Goal: Task Accomplishment & Management: Complete application form

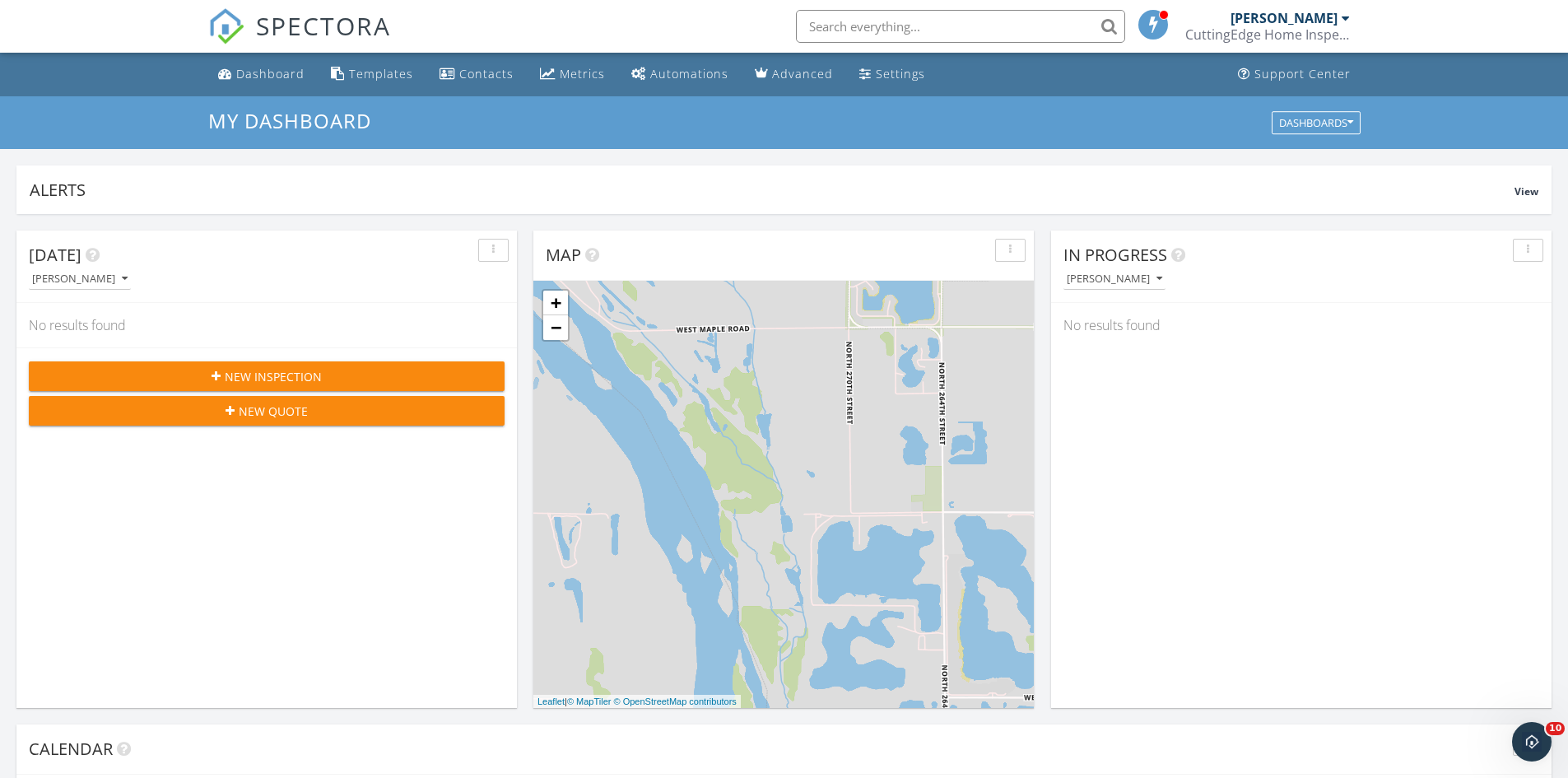
scroll to position [1523, 1594]
click at [266, 70] on div "Dashboard" at bounding box center [270, 74] width 68 height 16
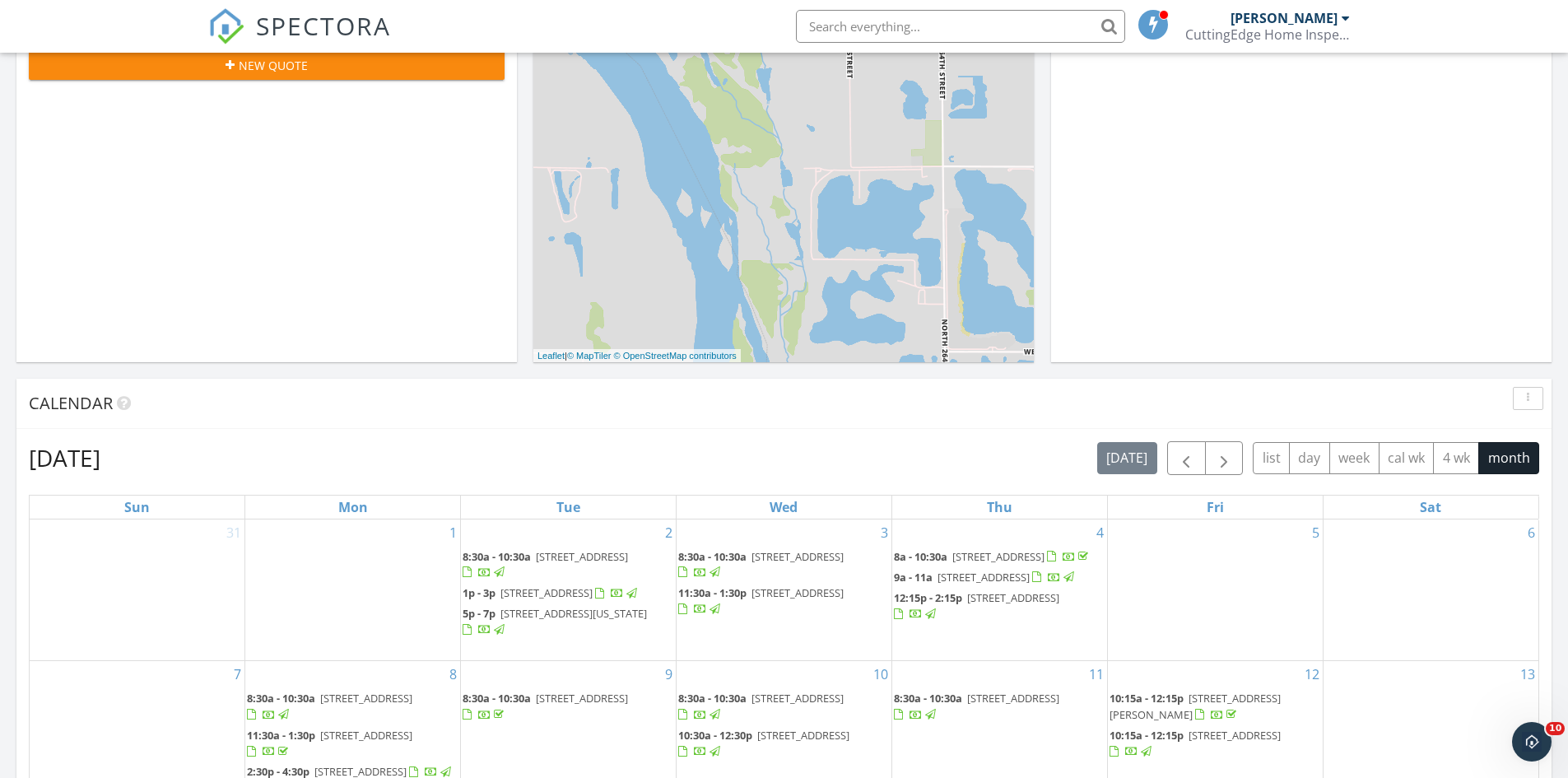
scroll to position [82, 0]
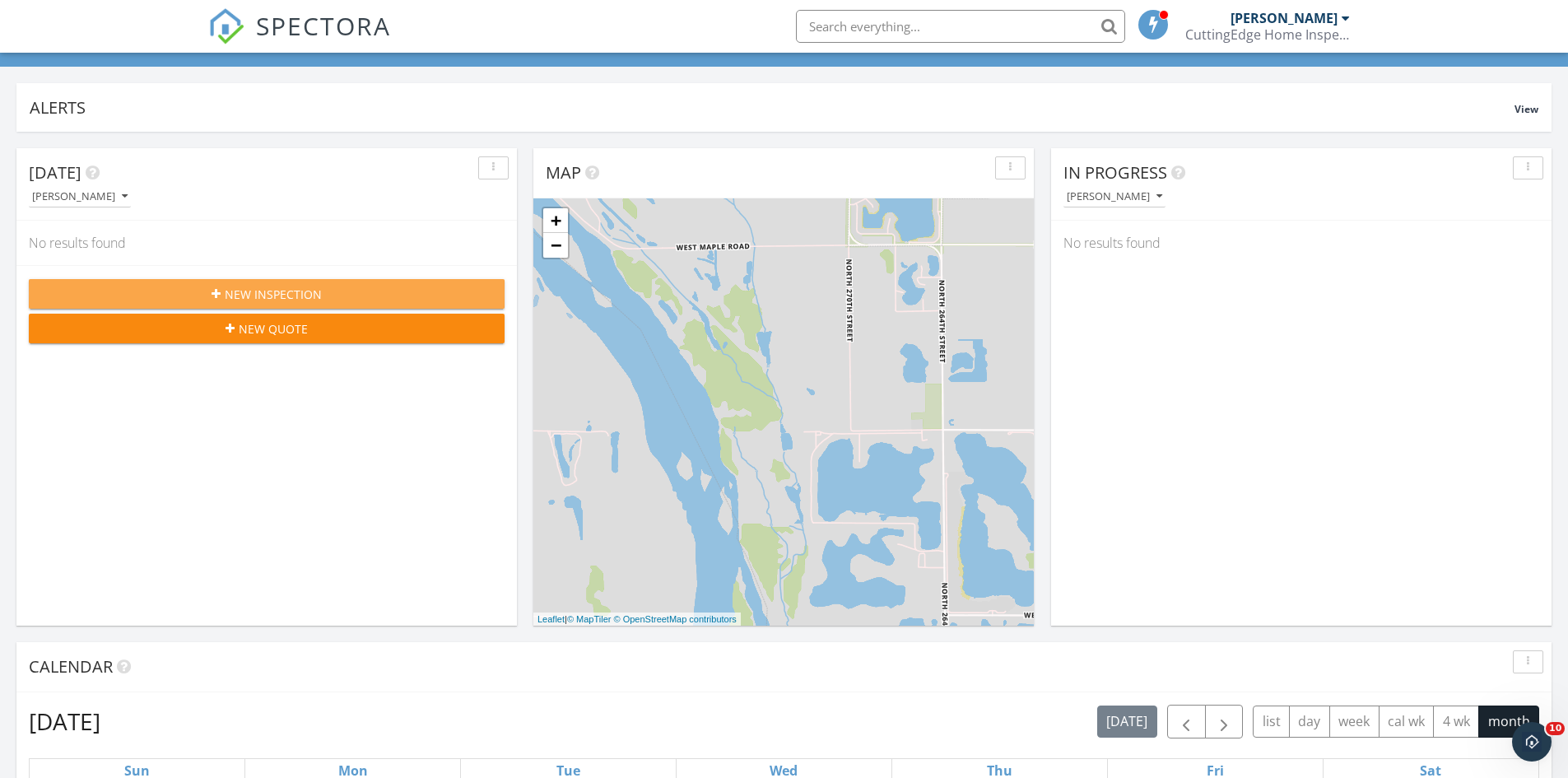
click at [308, 294] on span "New Inspection" at bounding box center [273, 294] width 97 height 17
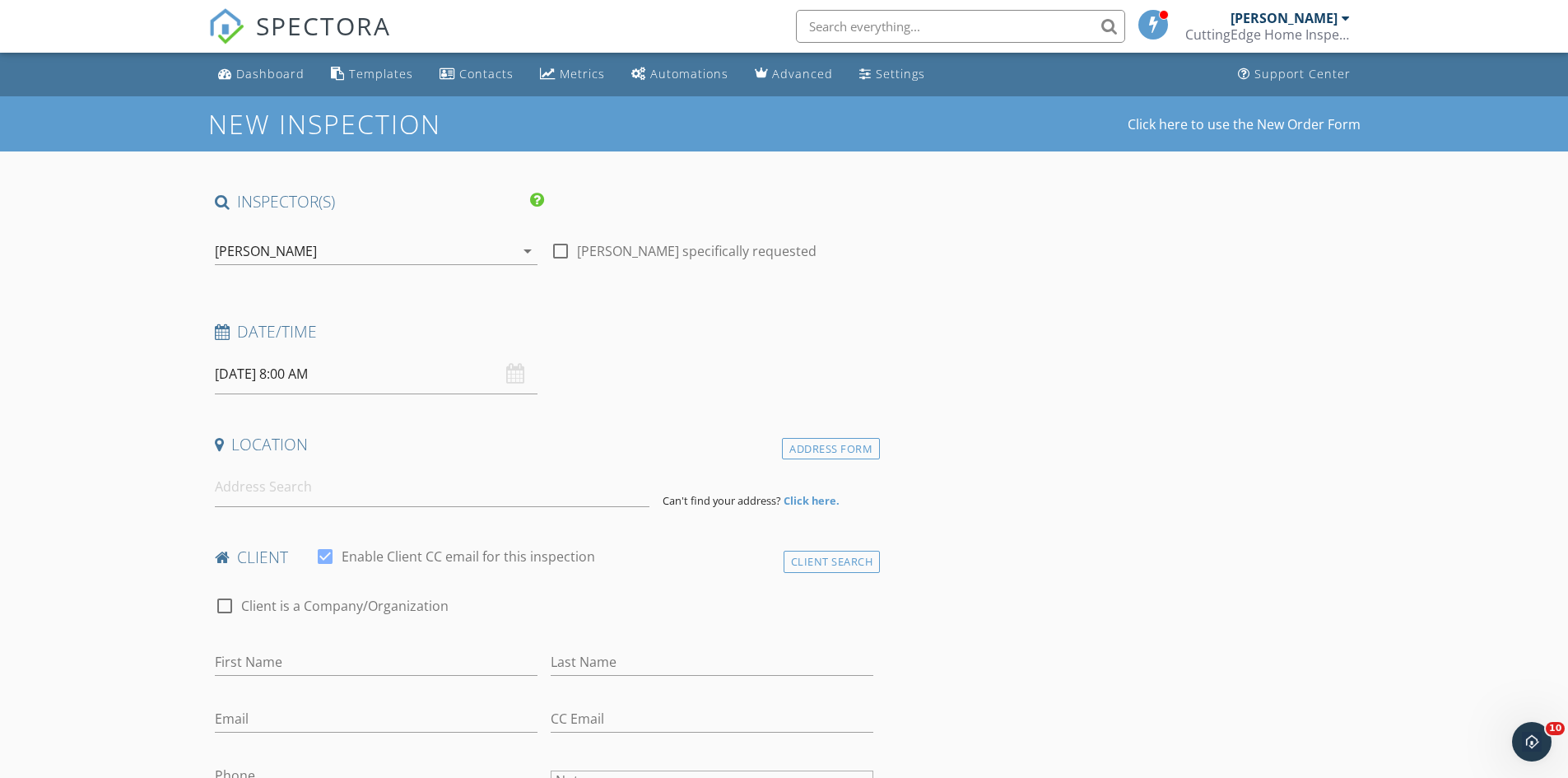
click at [404, 370] on input "09/29/2025 8:00 AM" at bounding box center [375, 373] width 322 height 41
select select "9"
type input "10/01/2025 8:00 AM"
click at [311, 645] on span at bounding box center [310, 647] width 11 height 16
type input "09"
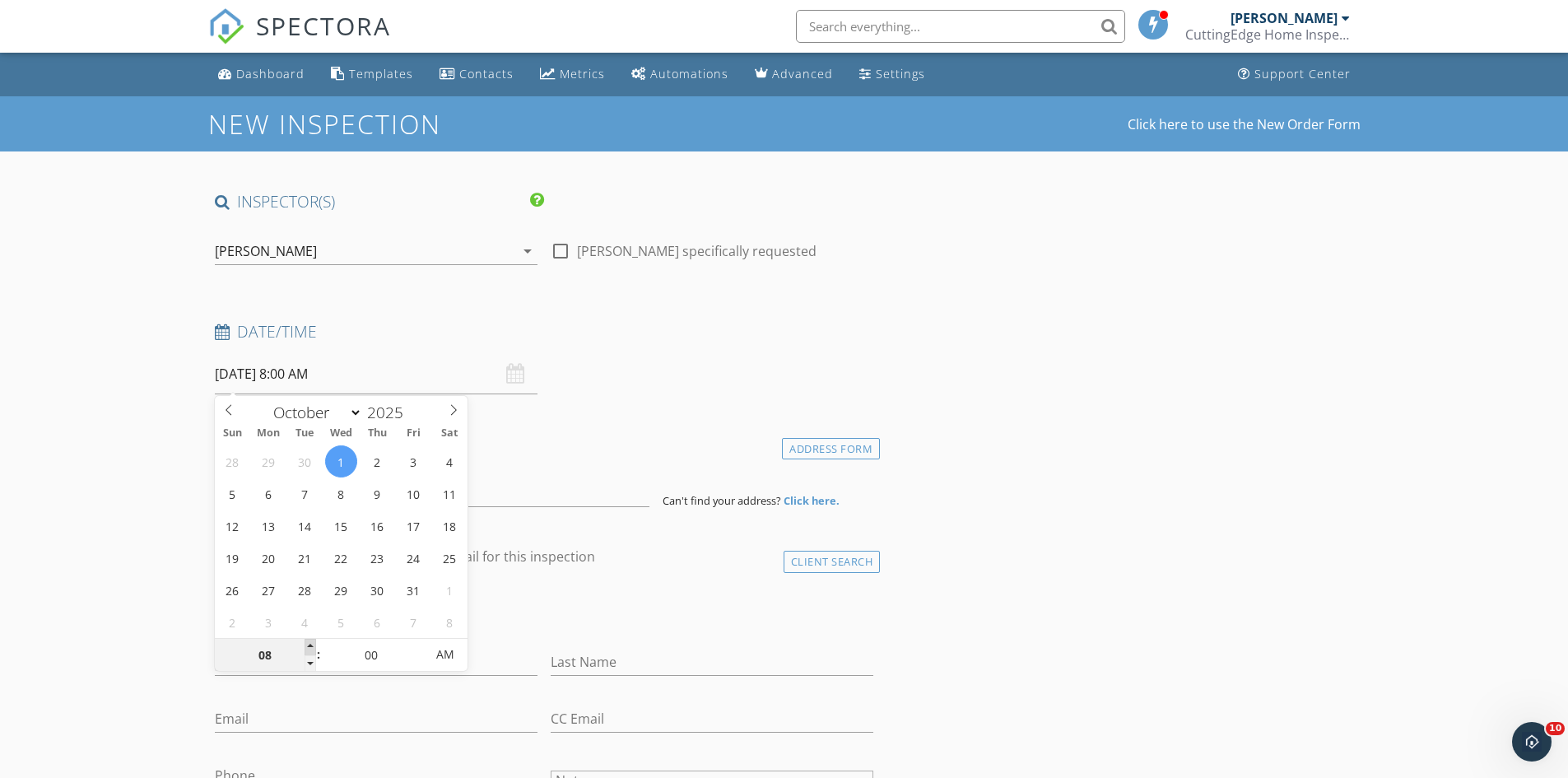
type input "10/01/2025 9:00 AM"
type input "10"
type input "10/01/2025 10:00 AM"
click at [311, 645] on span at bounding box center [310, 647] width 11 height 16
click at [765, 363] on div "Date/Time 10/01/2025 10:00 AM" at bounding box center [544, 356] width 672 height 73
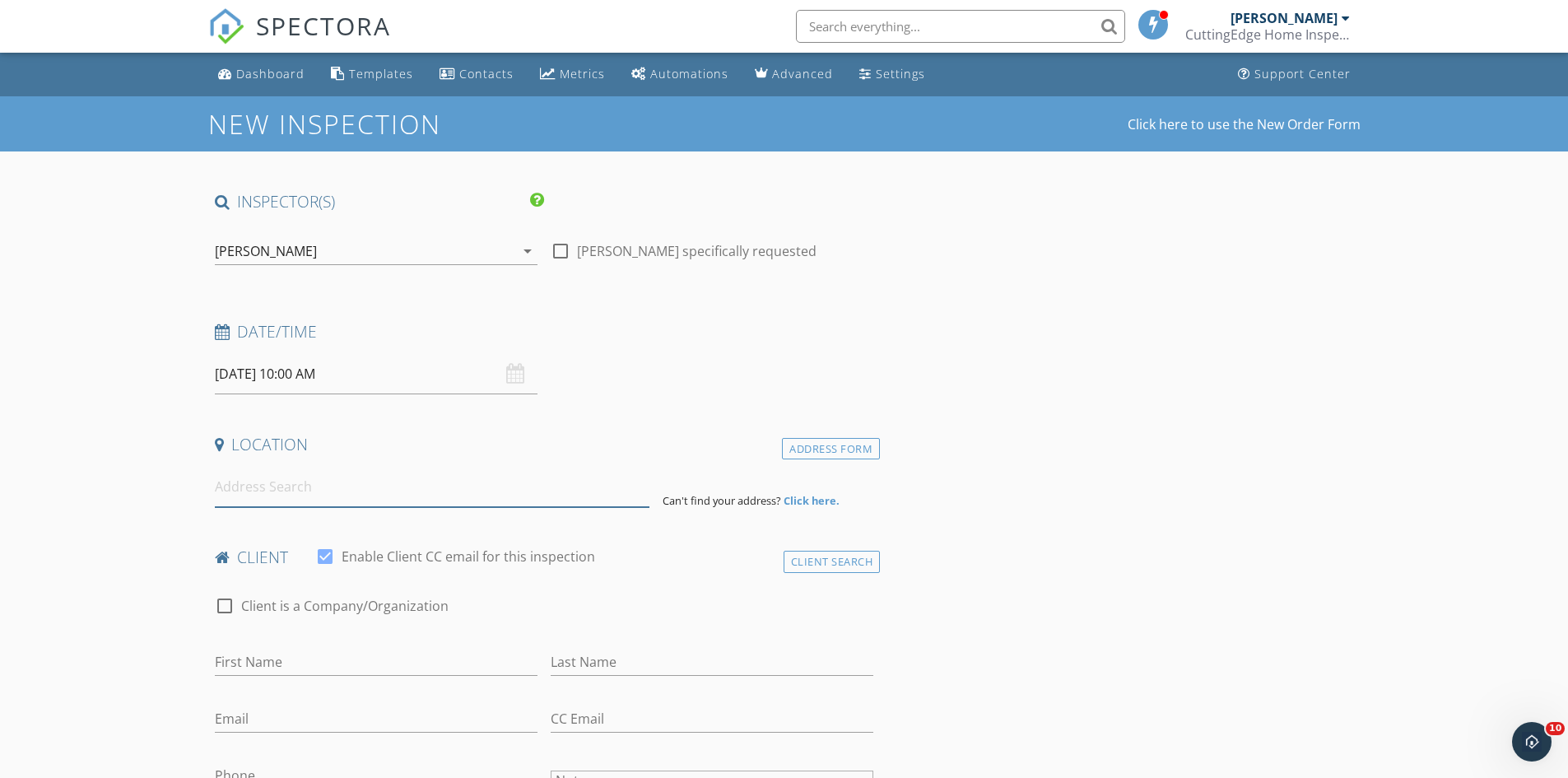
click at [474, 486] on input at bounding box center [432, 487] width 435 height 41
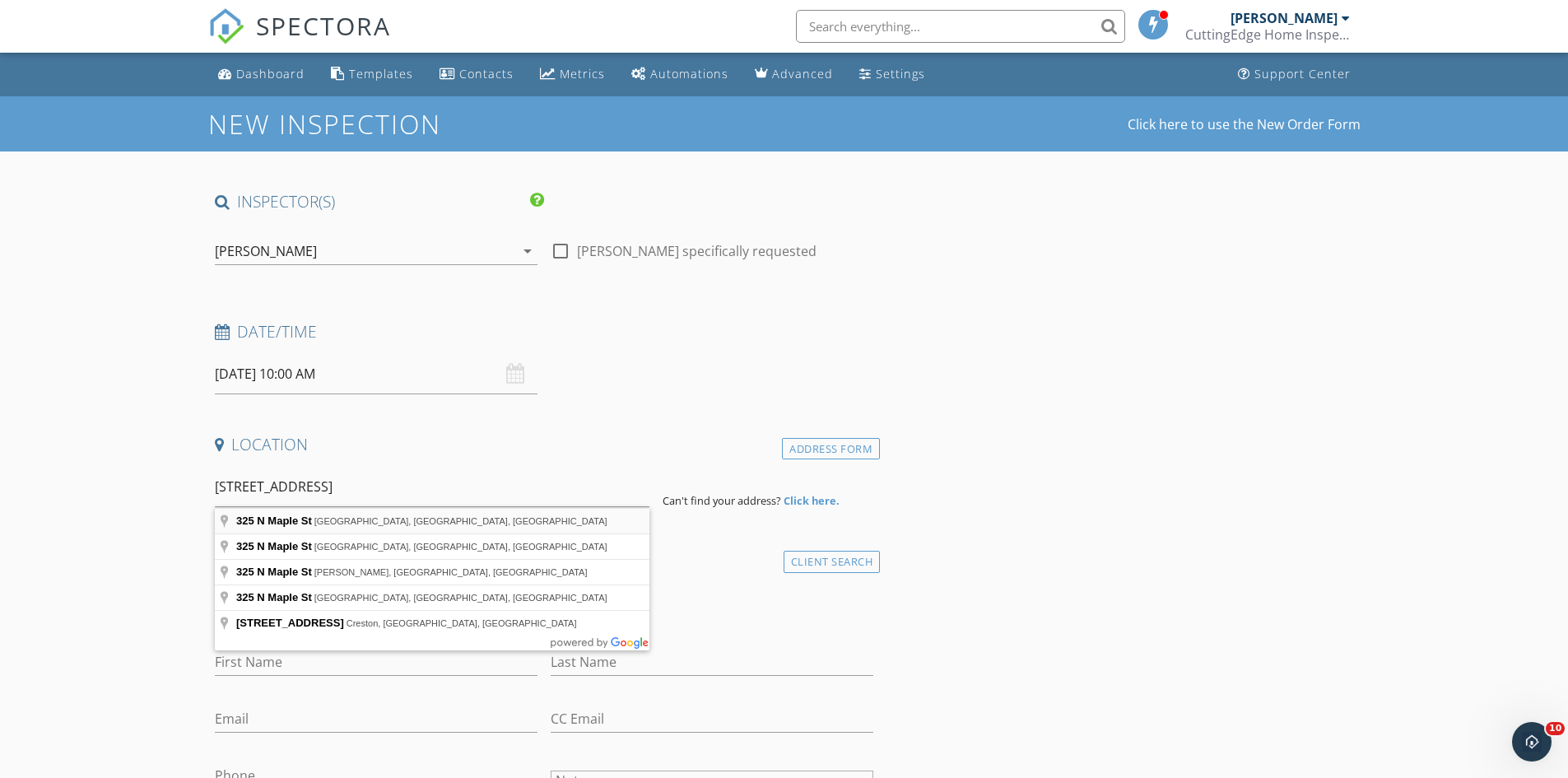
type input "325 N Maple St, Fremont, NE, USA"
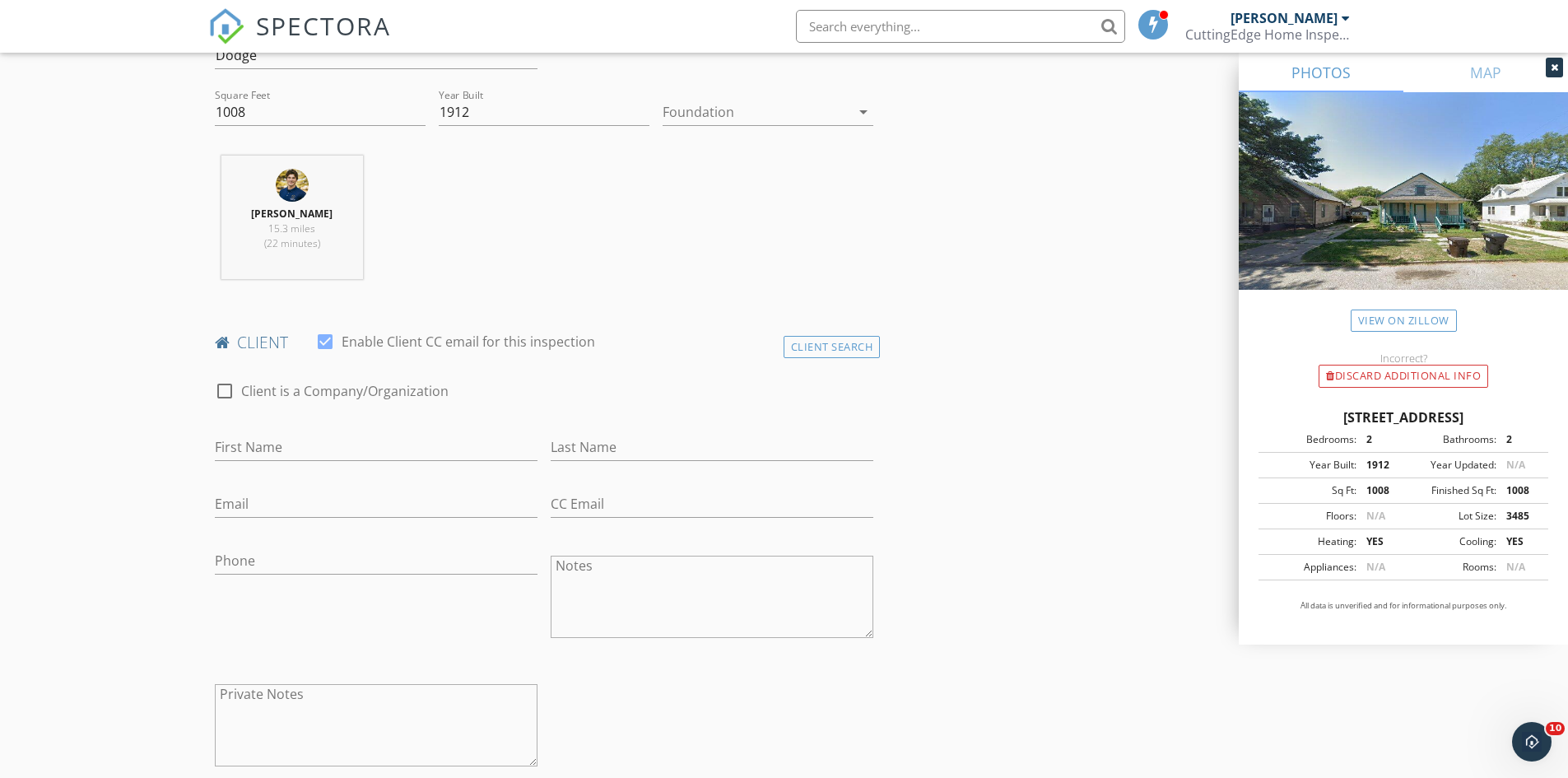
scroll to position [576, 0]
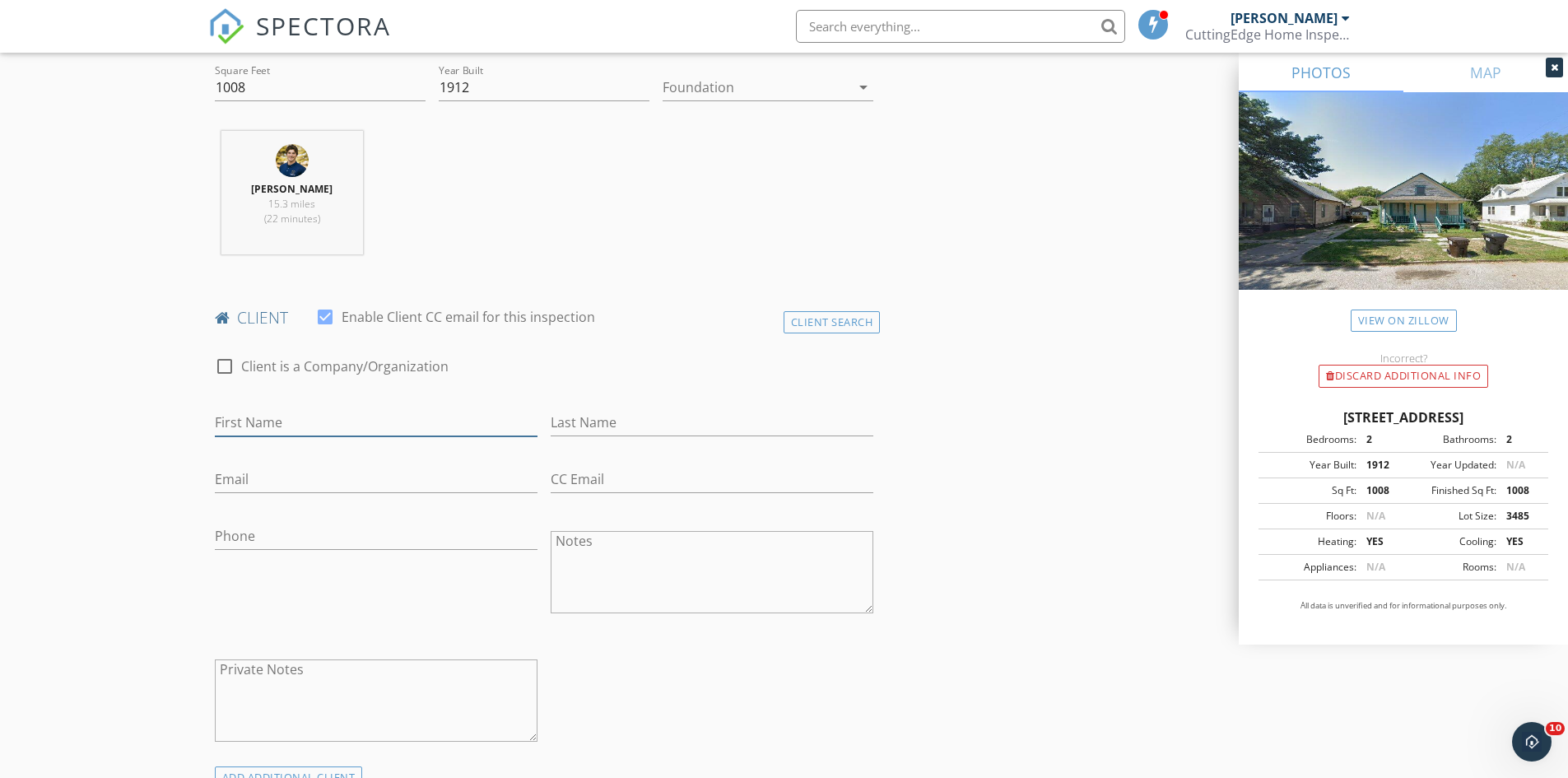
click at [420, 423] on input "First Name" at bounding box center [375, 423] width 322 height 27
type input "Viridiana"
click at [571, 419] on input "Last Name" at bounding box center [711, 423] width 322 height 27
type input "Casillas Ramirez"
click at [334, 485] on input "Email" at bounding box center [375, 479] width 322 height 27
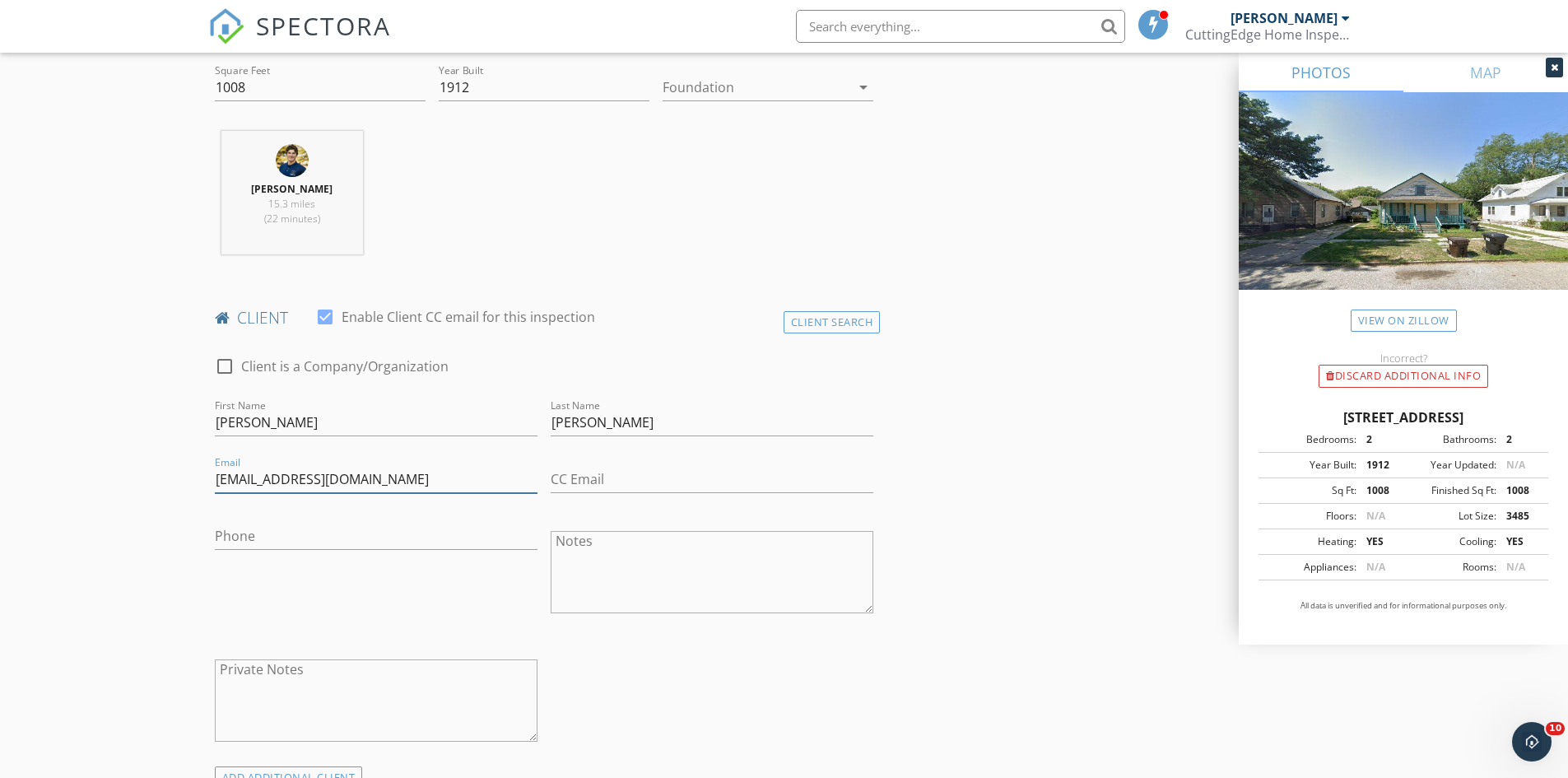
type input "virylupe560@gmail.com"
click at [353, 540] on input "Phone" at bounding box center [375, 536] width 322 height 27
type input "402-719-4585"
click at [773, 670] on div "check_box_outline_blank Client is a Company/Organization First Name Viridiana L…" at bounding box center [544, 553] width 672 height 426
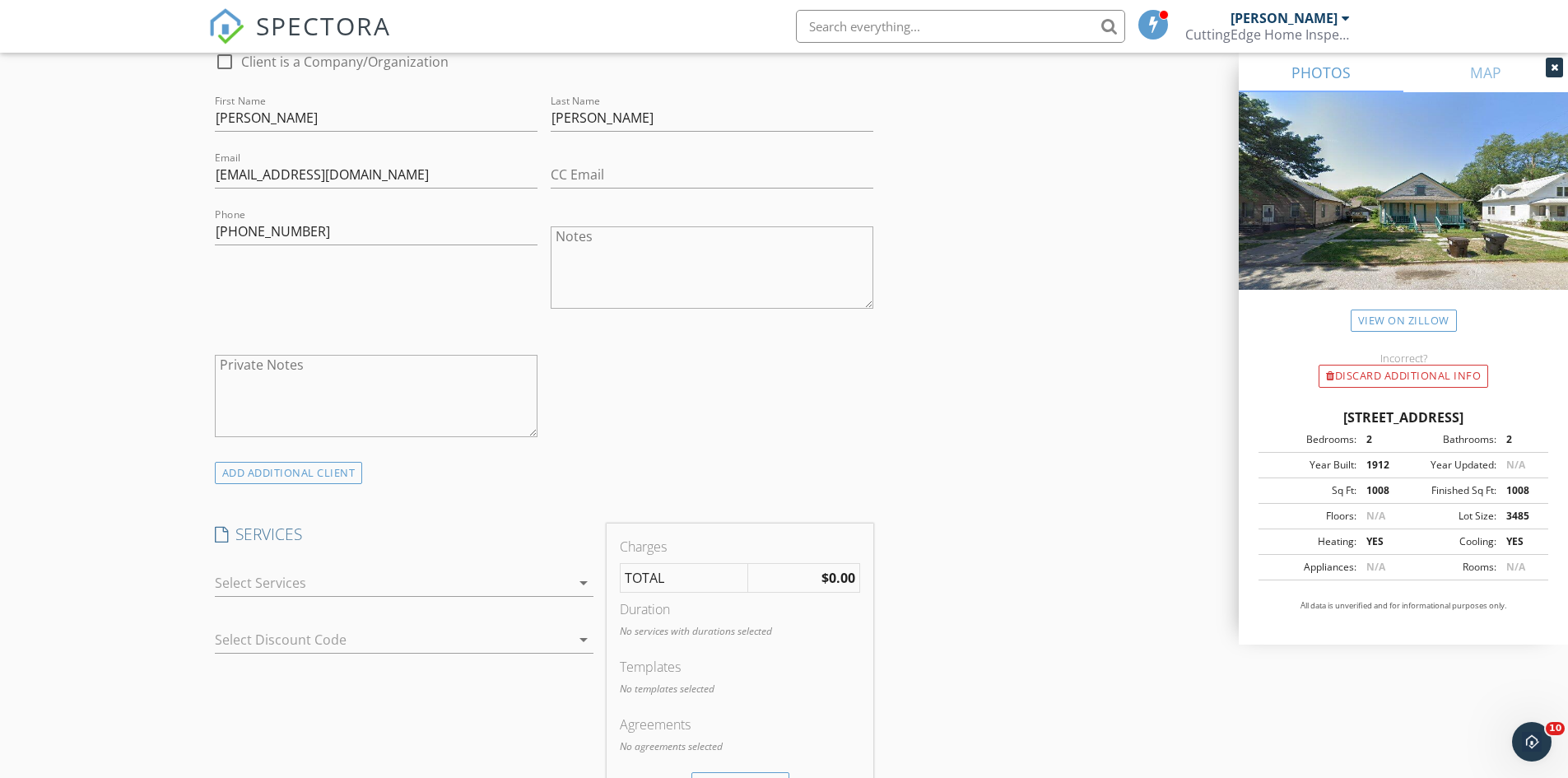
scroll to position [906, 0]
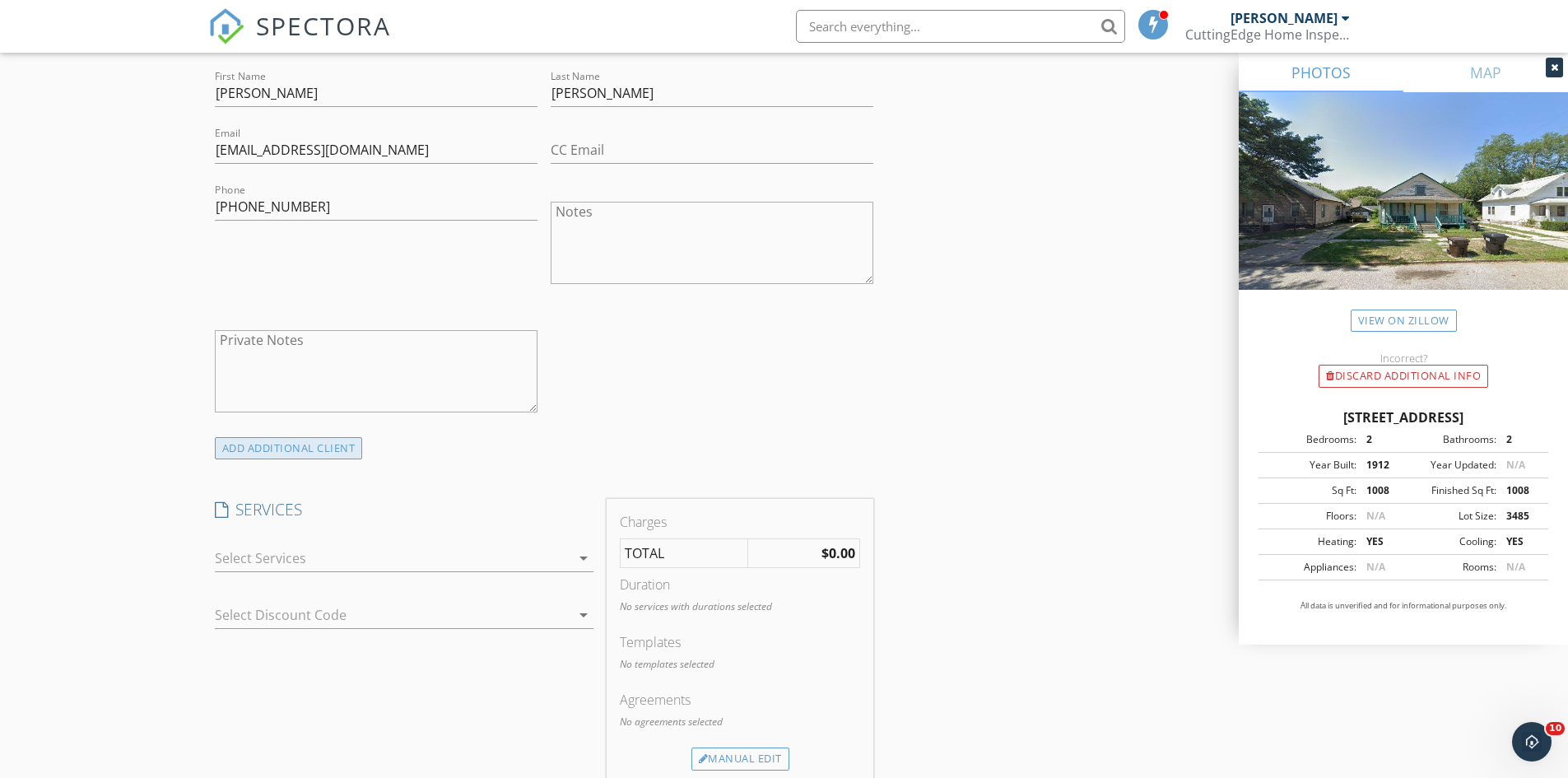
click at [292, 458] on div "ADD ADDITIONAL client" at bounding box center [288, 448] width 148 height 23
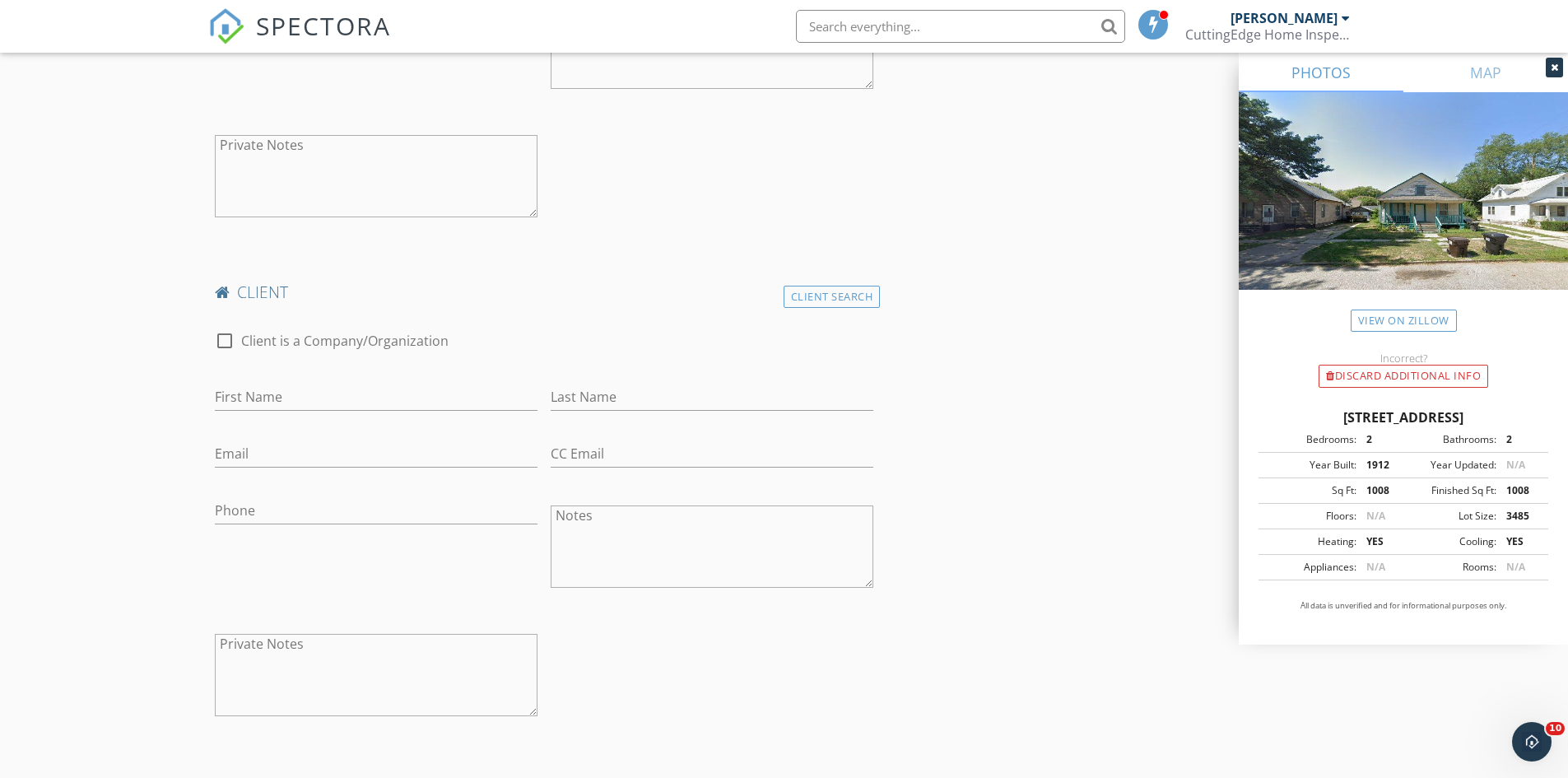
scroll to position [1152, 0]
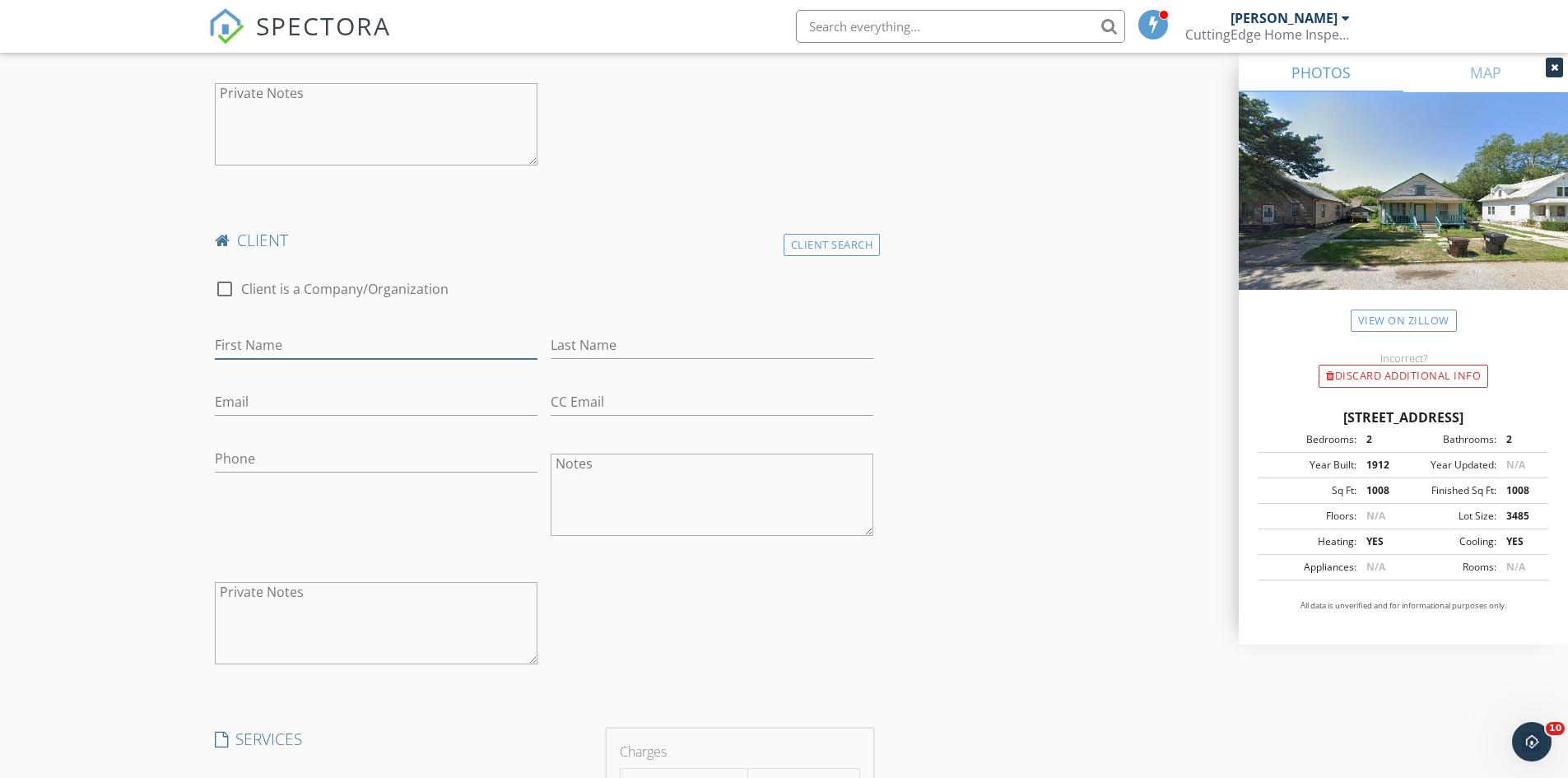
click at [345, 347] on input "First Name" at bounding box center [375, 345] width 322 height 27
type input "Maria"
click at [665, 335] on input "Last Name" at bounding box center [711, 345] width 322 height 27
type input "Diaz Ramirez"
click at [384, 409] on input "Email" at bounding box center [375, 402] width 322 height 27
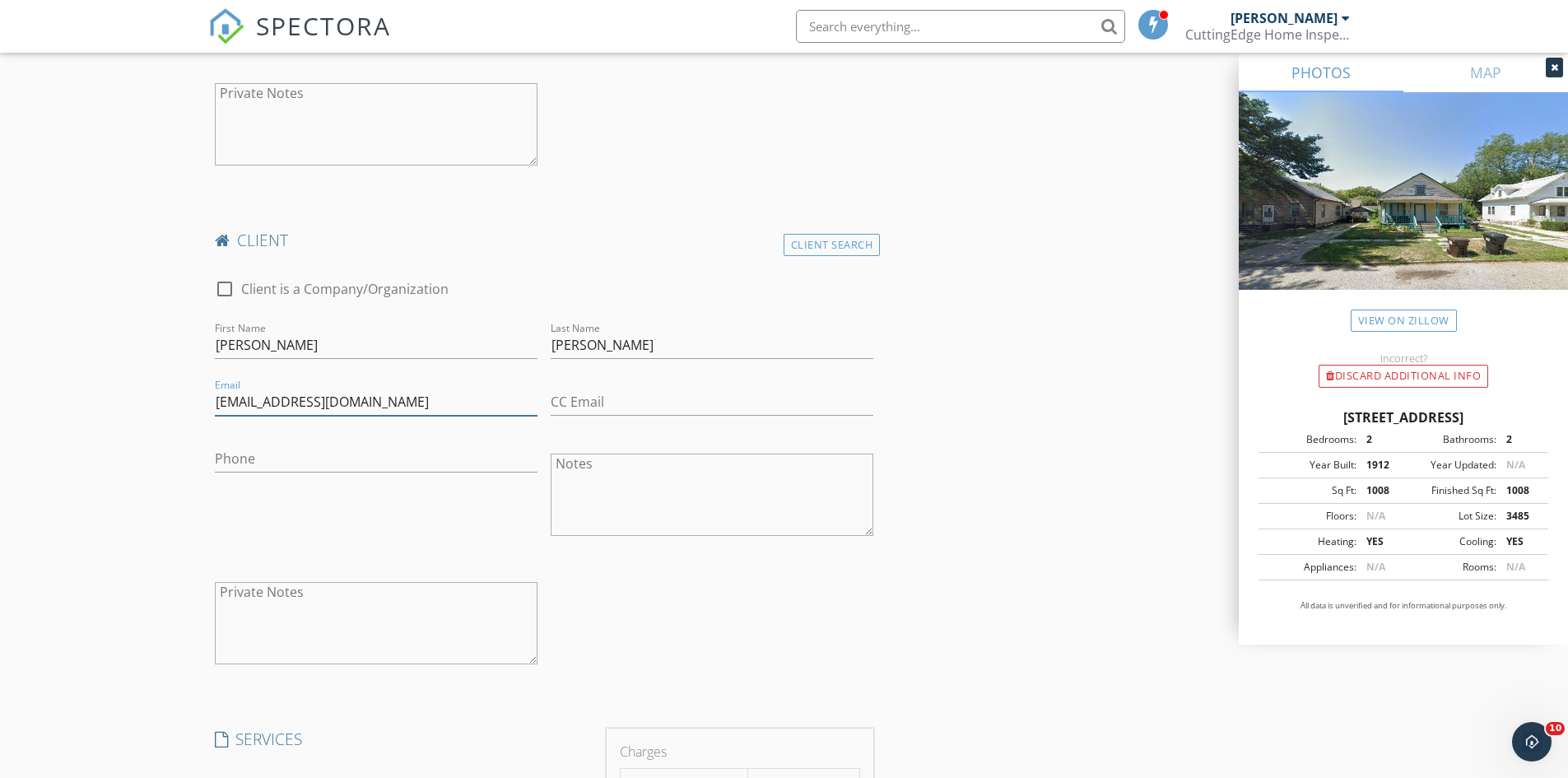
type input "mariatwins15.md@gmail.com"
click at [344, 442] on div "Phone" at bounding box center [375, 462] width 322 height 54
click at [344, 448] on input "Phone" at bounding box center [375, 458] width 322 height 27
type input "402-936-4794"
click at [997, 475] on div "INSPECTOR(S) check_box Luke Walker PRIMARY Luke Walker arrow_drop_down check_bo…" at bounding box center [784, 626] width 1153 height 3174
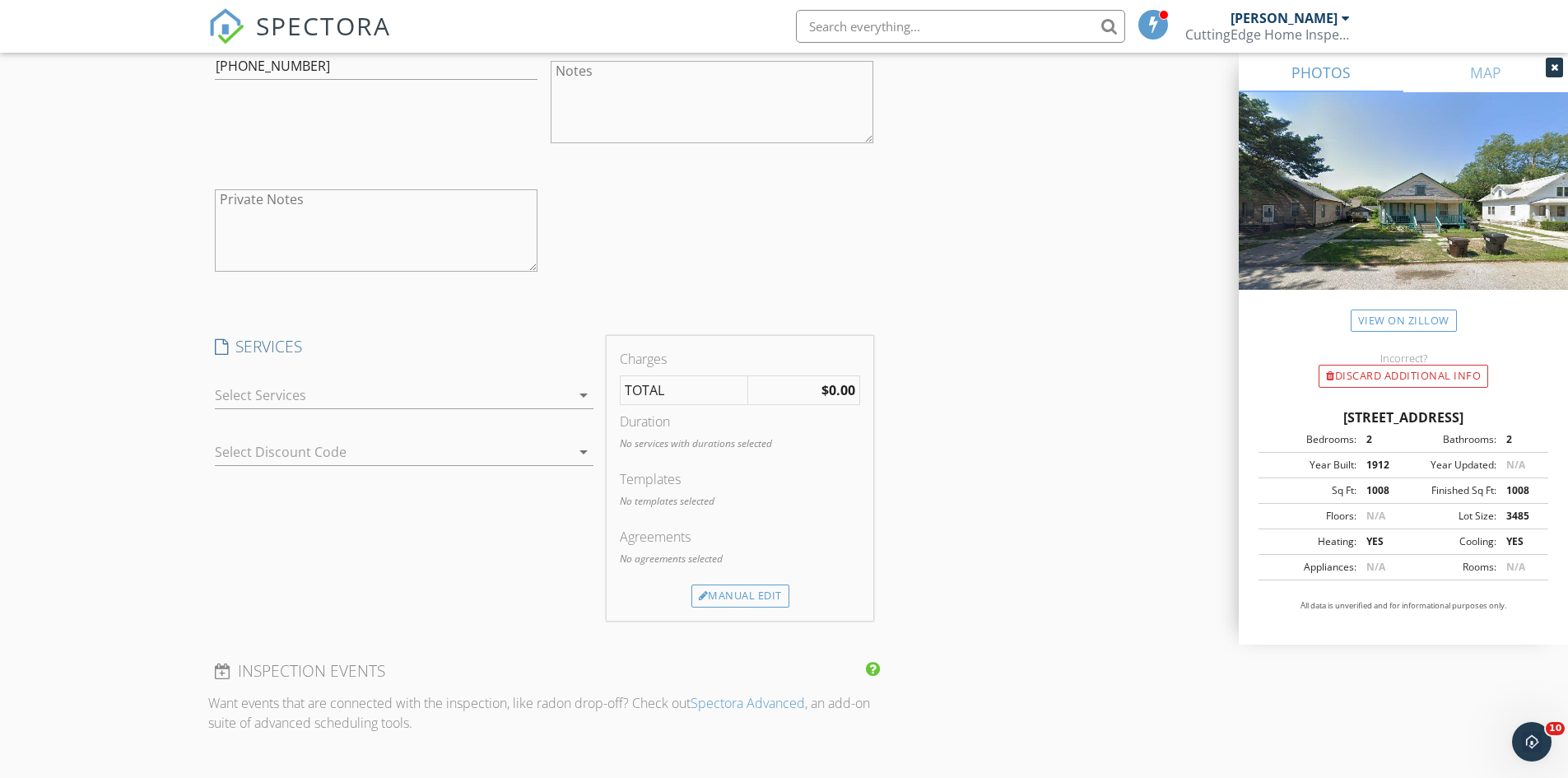
scroll to position [1564, 0]
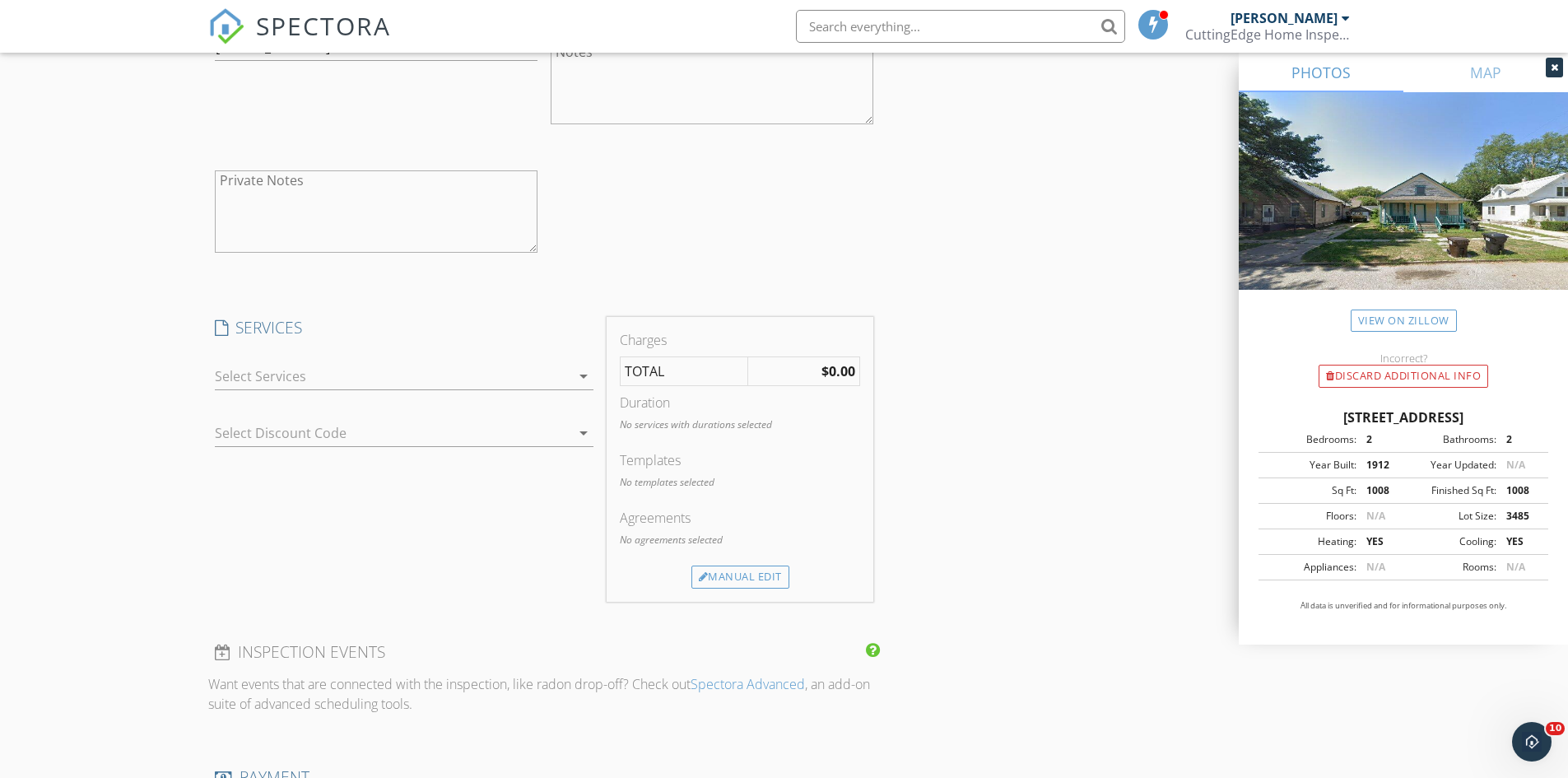
click at [439, 384] on div at bounding box center [392, 376] width 356 height 26
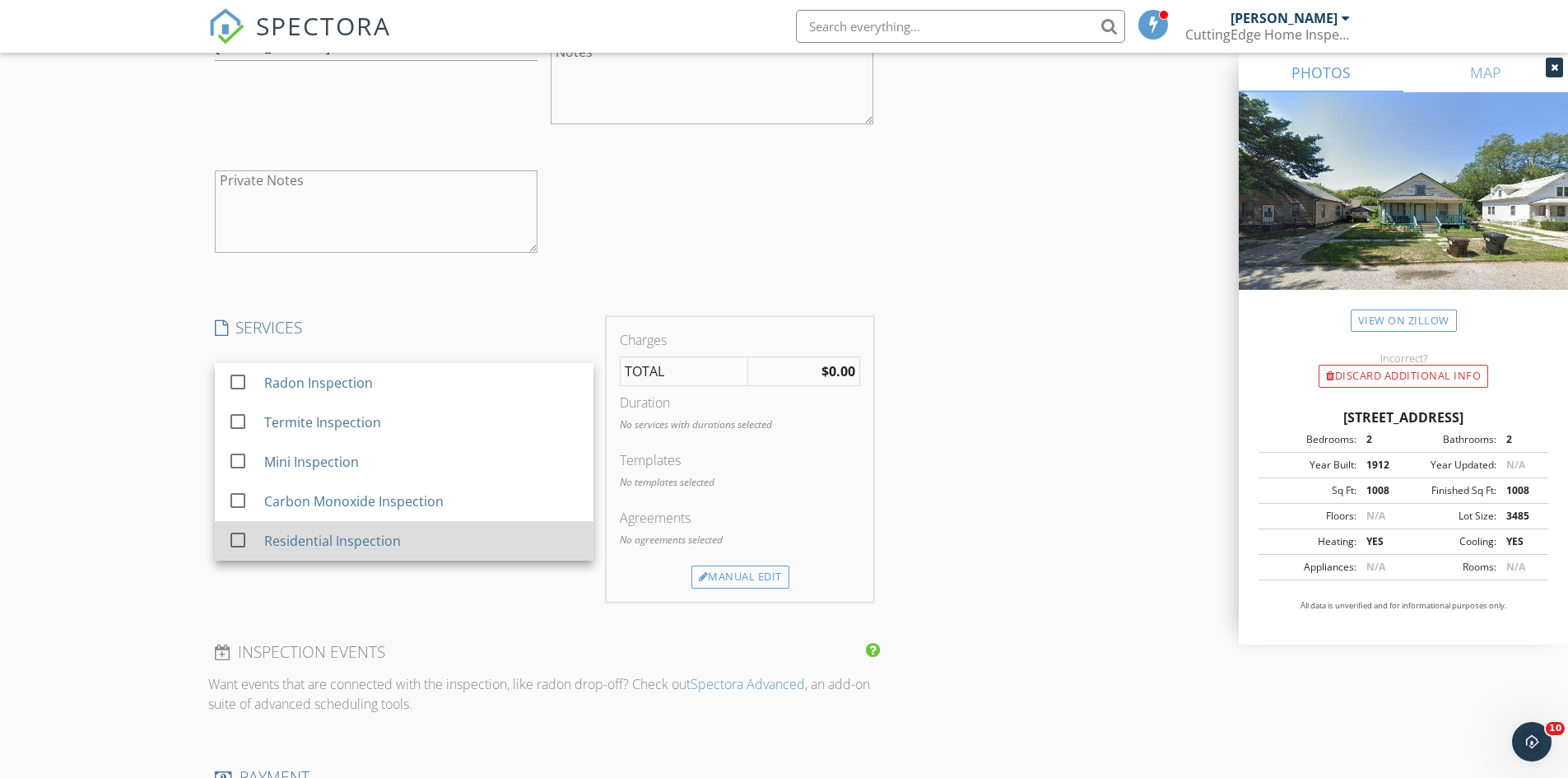
click at [358, 542] on div "Residential Inspection" at bounding box center [332, 540] width 137 height 20
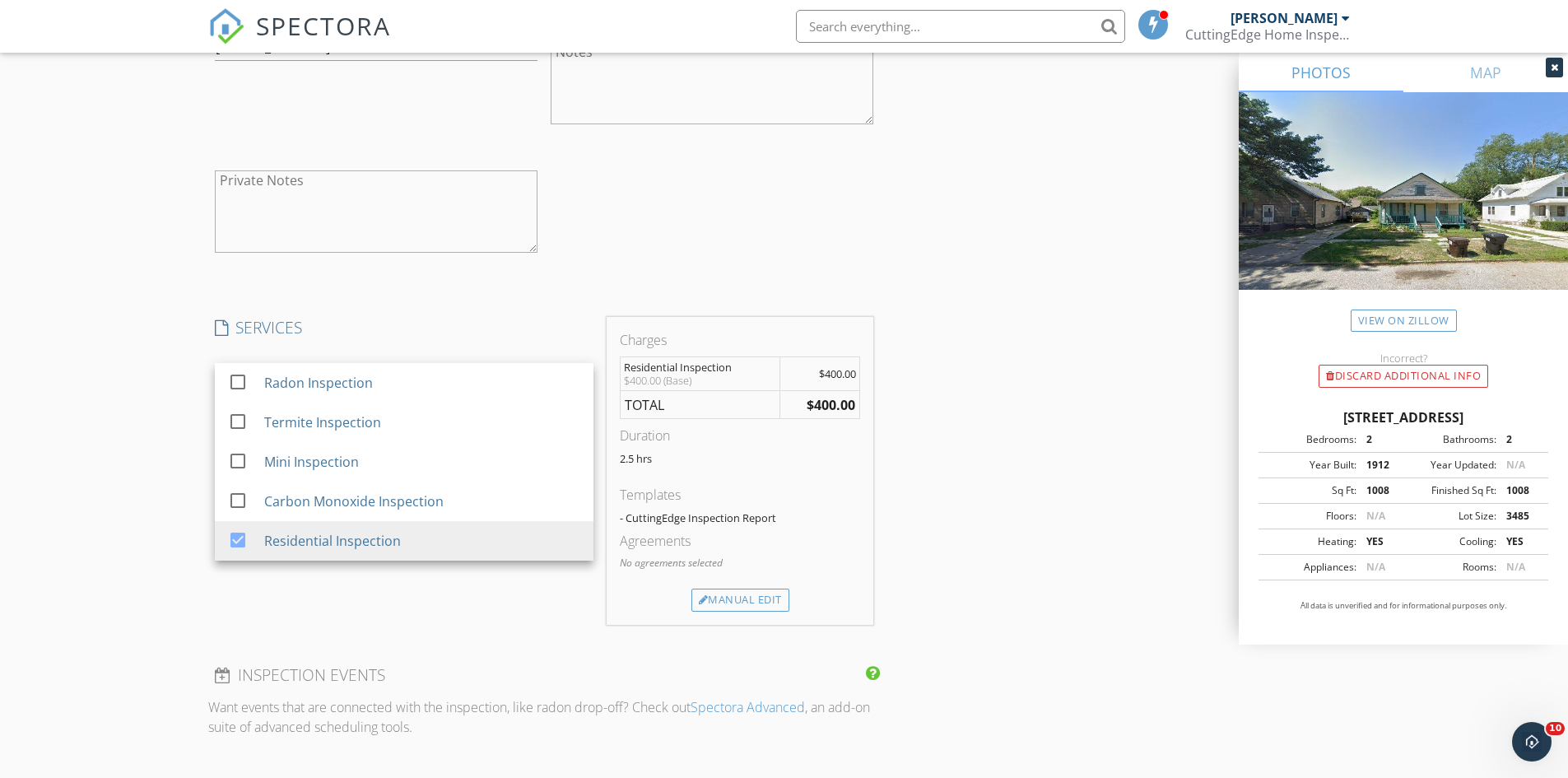
click at [977, 486] on div "INSPECTOR(S) check_box Luke Walker PRIMARY Luke Walker arrow_drop_down check_bo…" at bounding box center [784, 226] width 1153 height 3198
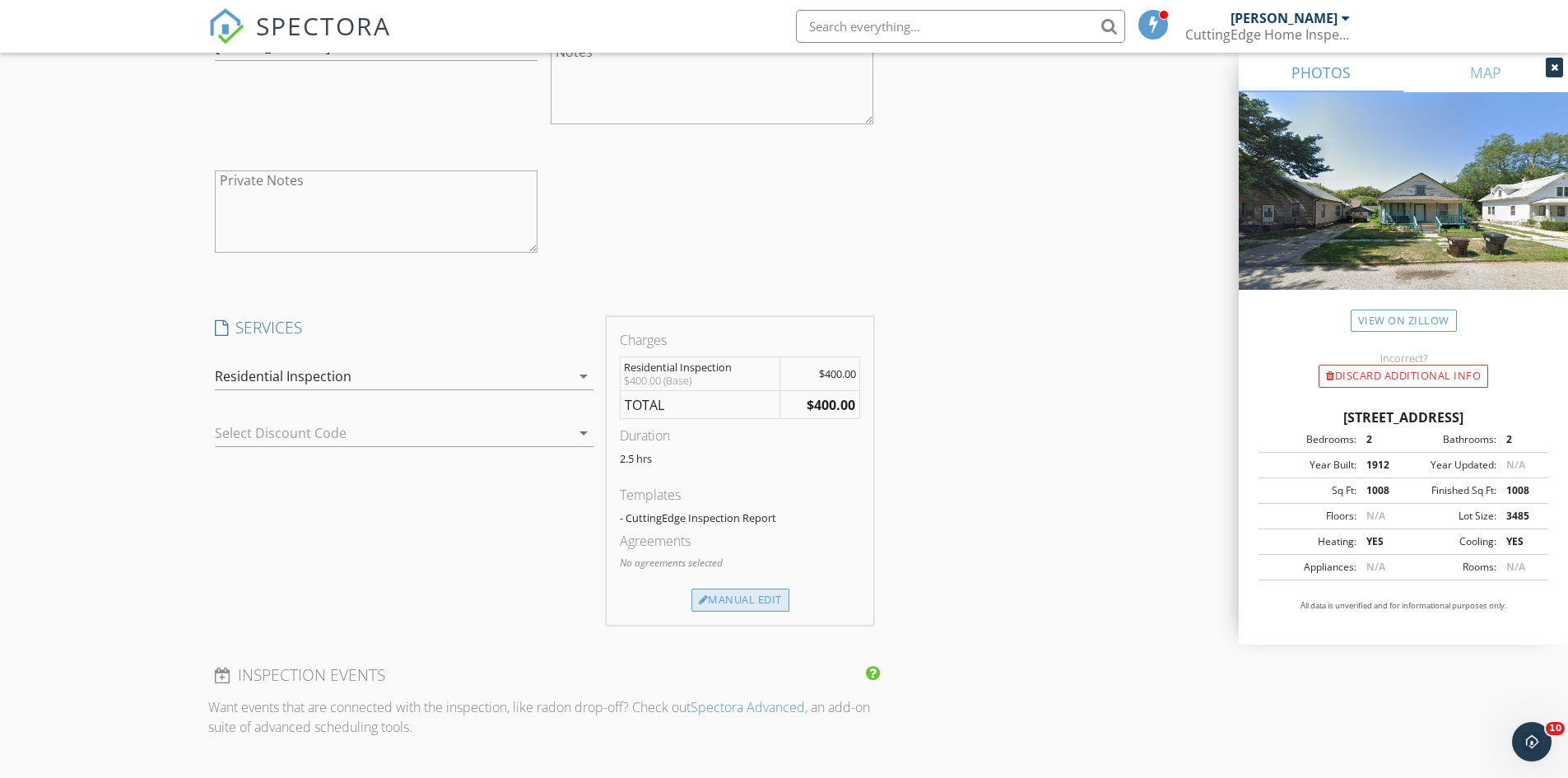
click at [750, 603] on div "Manual Edit" at bounding box center [740, 599] width 98 height 23
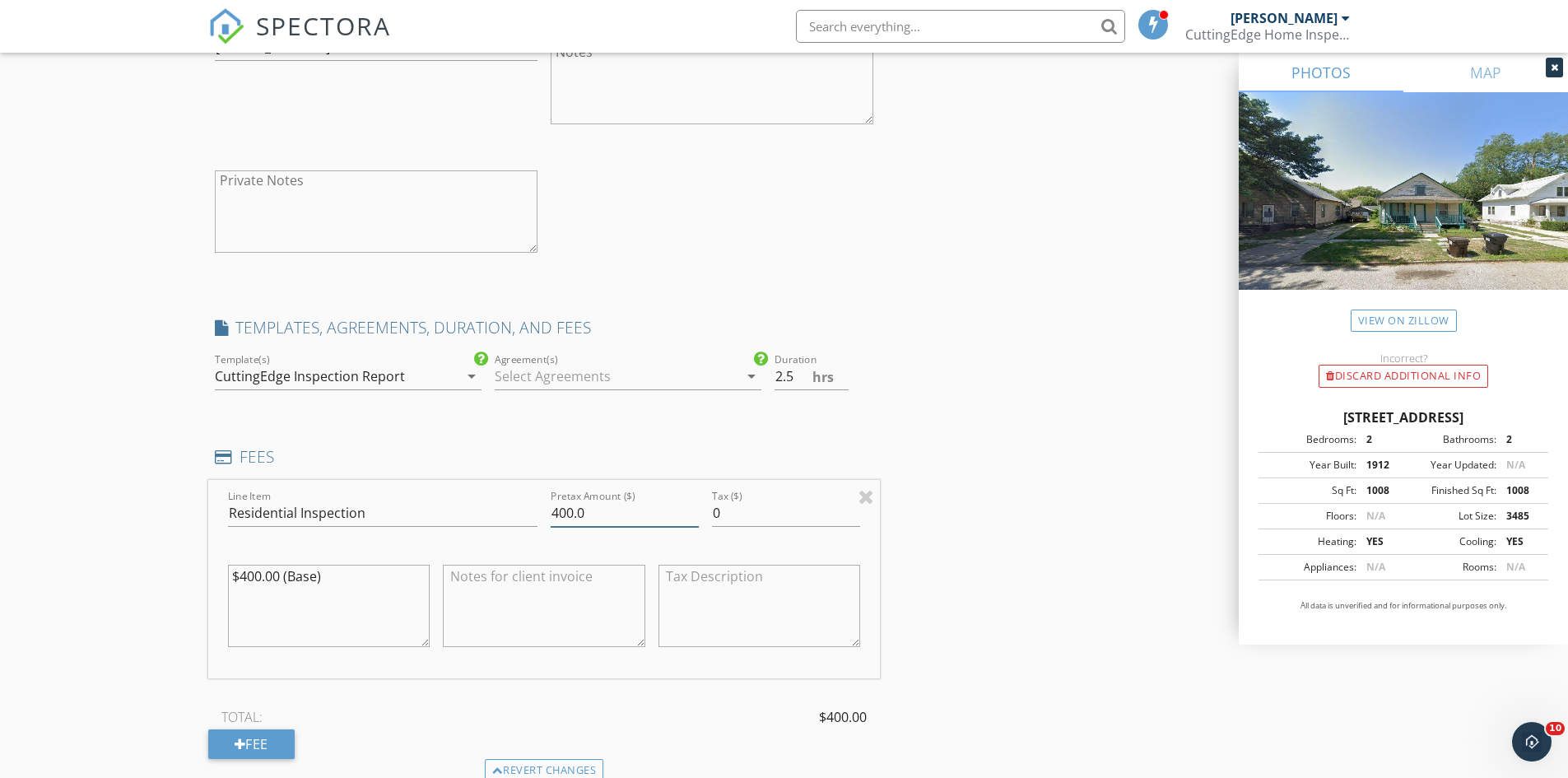
click at [572, 507] on input "400.0" at bounding box center [624, 512] width 148 height 27
type input "435.0"
click at [967, 533] on div "INSPECTOR(S) check_box Luke Walker PRIMARY Luke Walker arrow_drop_down check_bo…" at bounding box center [784, 304] width 1153 height 3354
type input "2"
click at [841, 383] on input "2" at bounding box center [811, 376] width 74 height 27
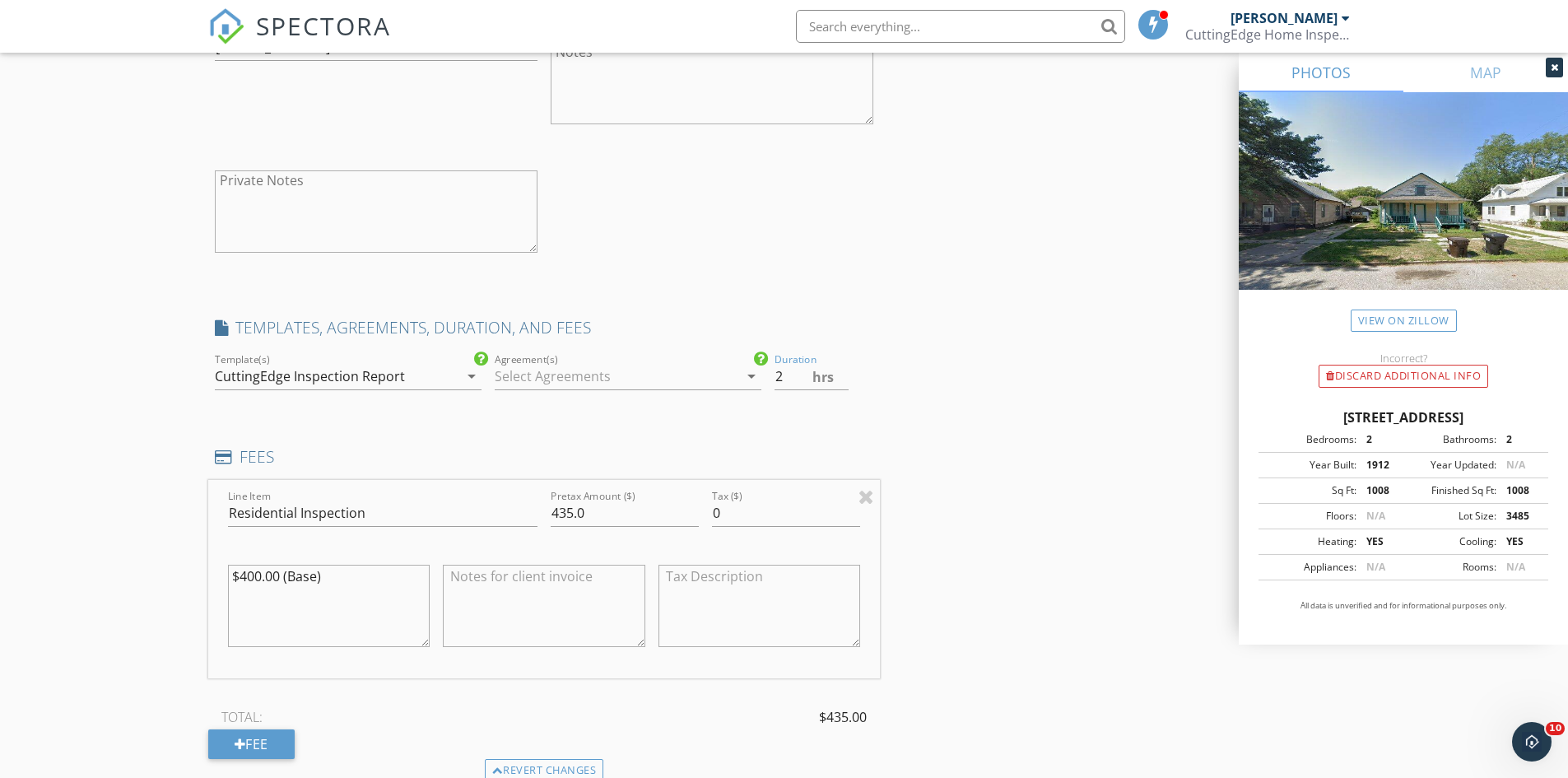
click at [623, 381] on div at bounding box center [617, 376] width 244 height 26
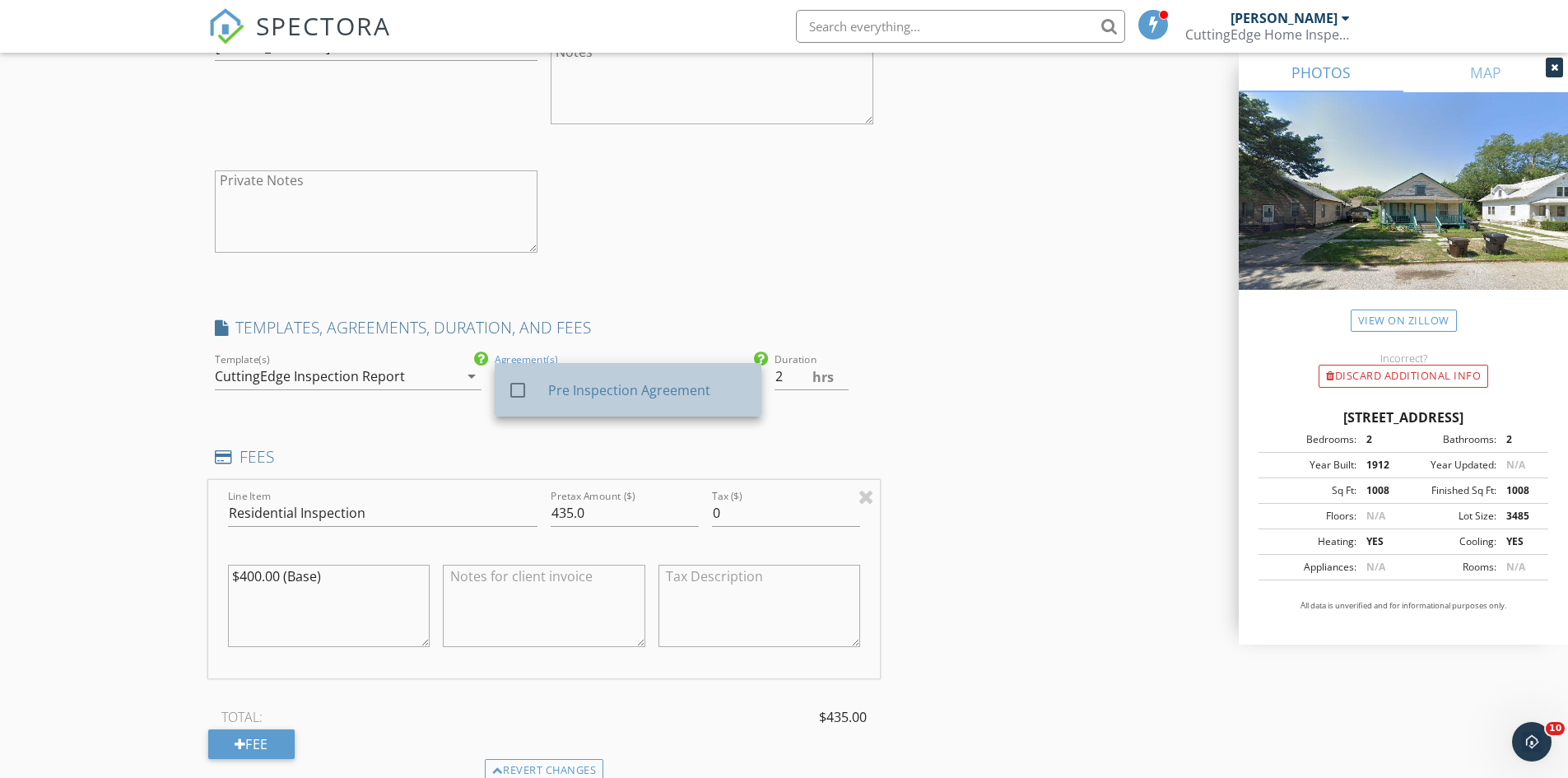
click at [607, 411] on link "check_box_outline_blank Pre Inspection Agreement" at bounding box center [628, 389] width 267 height 54
click at [1036, 426] on div "INSPECTOR(S) check_box Luke Walker PRIMARY Luke Walker arrow_drop_down check_bo…" at bounding box center [784, 304] width 1153 height 3354
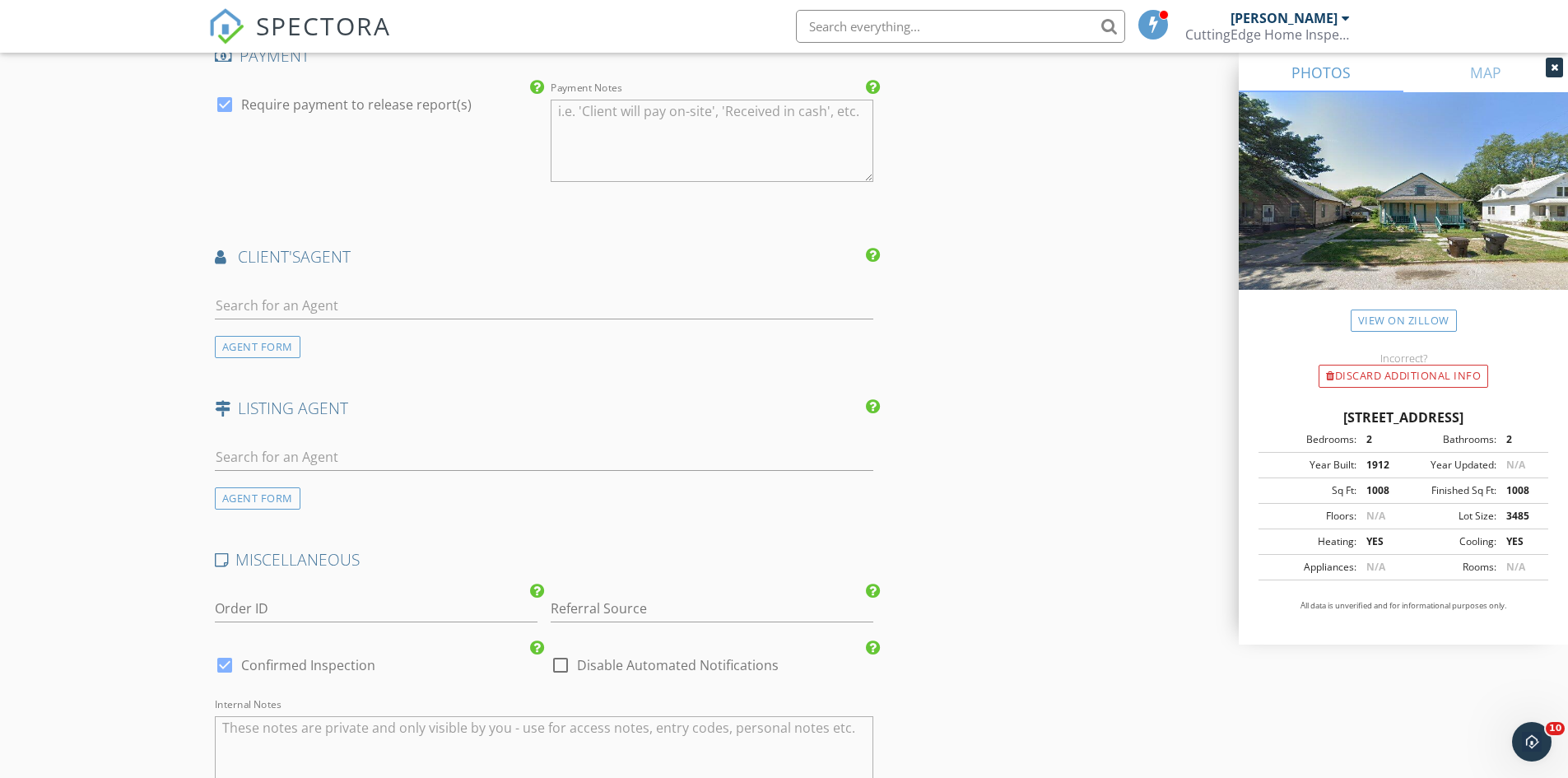
scroll to position [2469, 0]
click at [507, 288] on input "text" at bounding box center [544, 302] width 659 height 27
type input "erika"
click at [480, 321] on li "Erika Martinez Don Peterson Realty" at bounding box center [545, 337] width 658 height 46
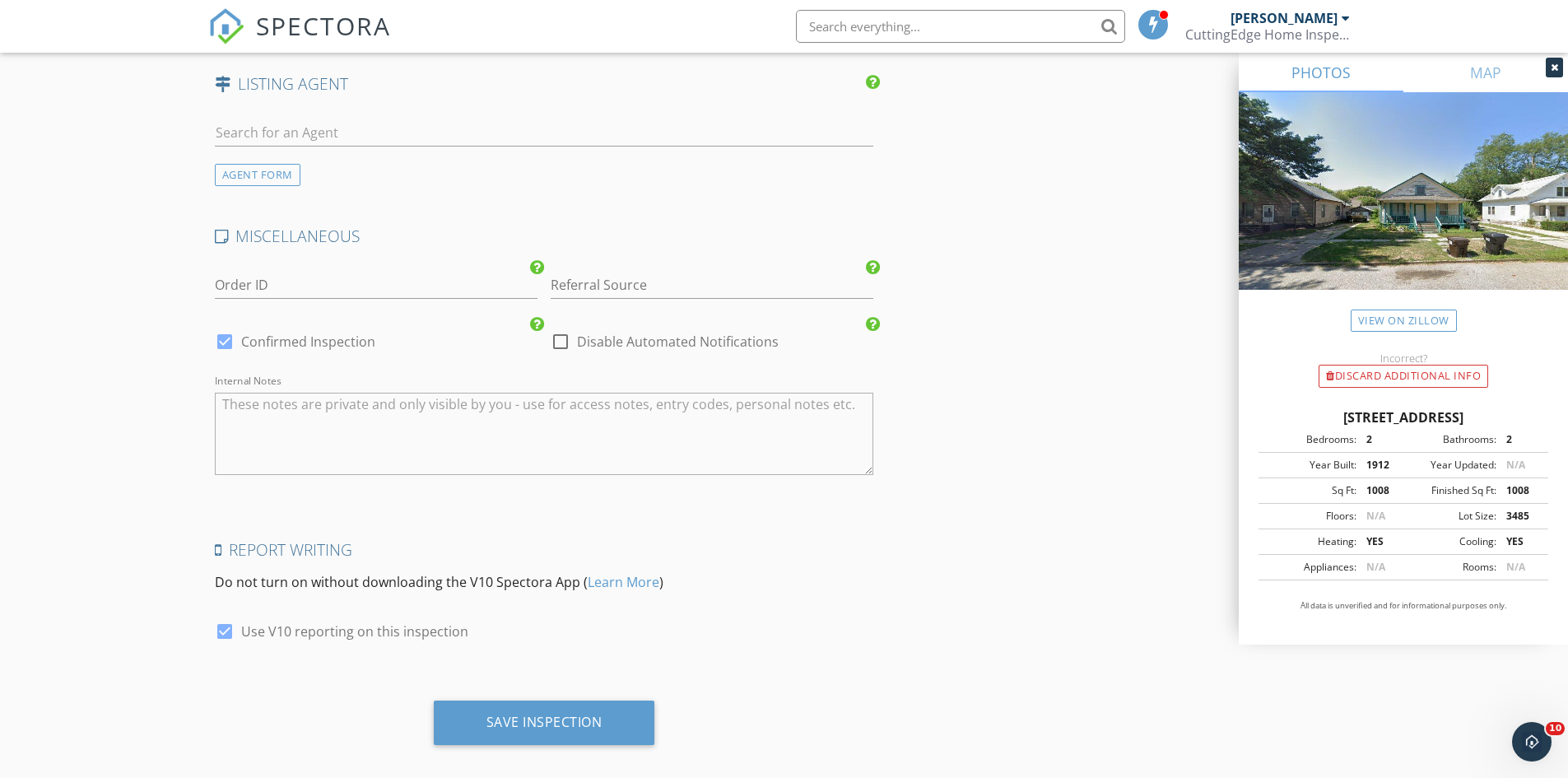
scroll to position [3182, 0]
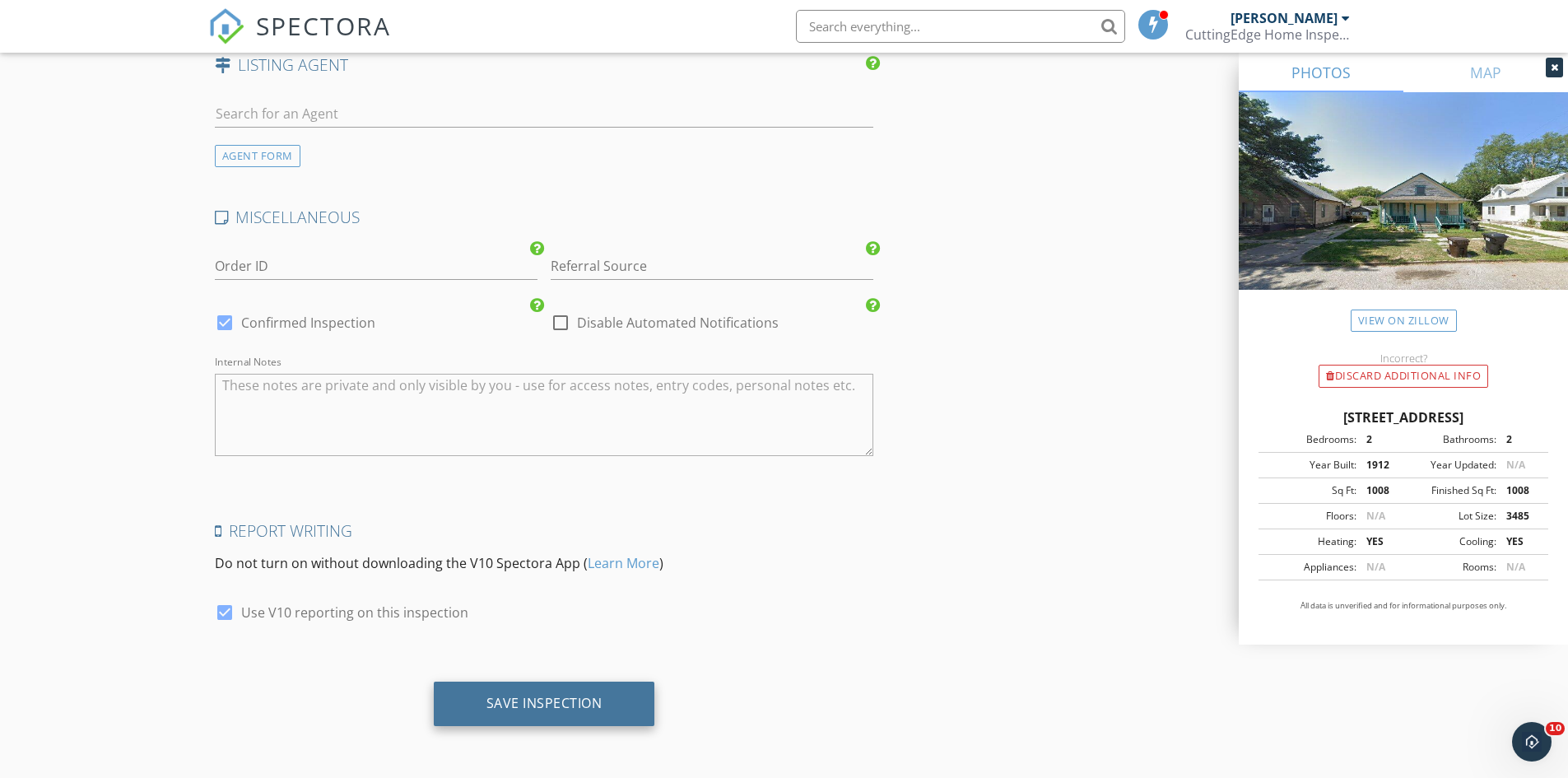
click at [609, 701] on div "Save Inspection" at bounding box center [545, 703] width 221 height 44
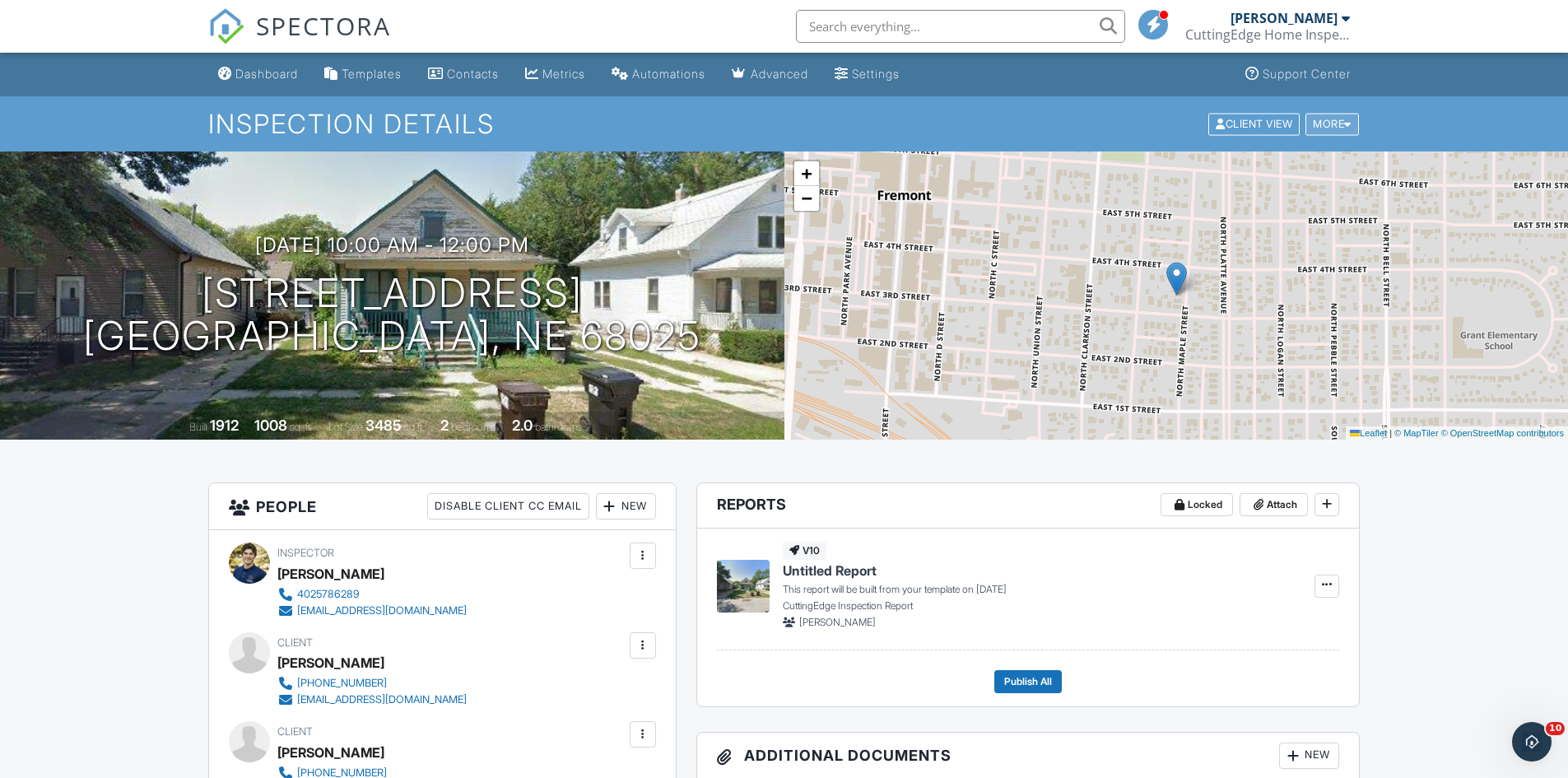
click at [1333, 118] on div "More" at bounding box center [1333, 124] width 54 height 23
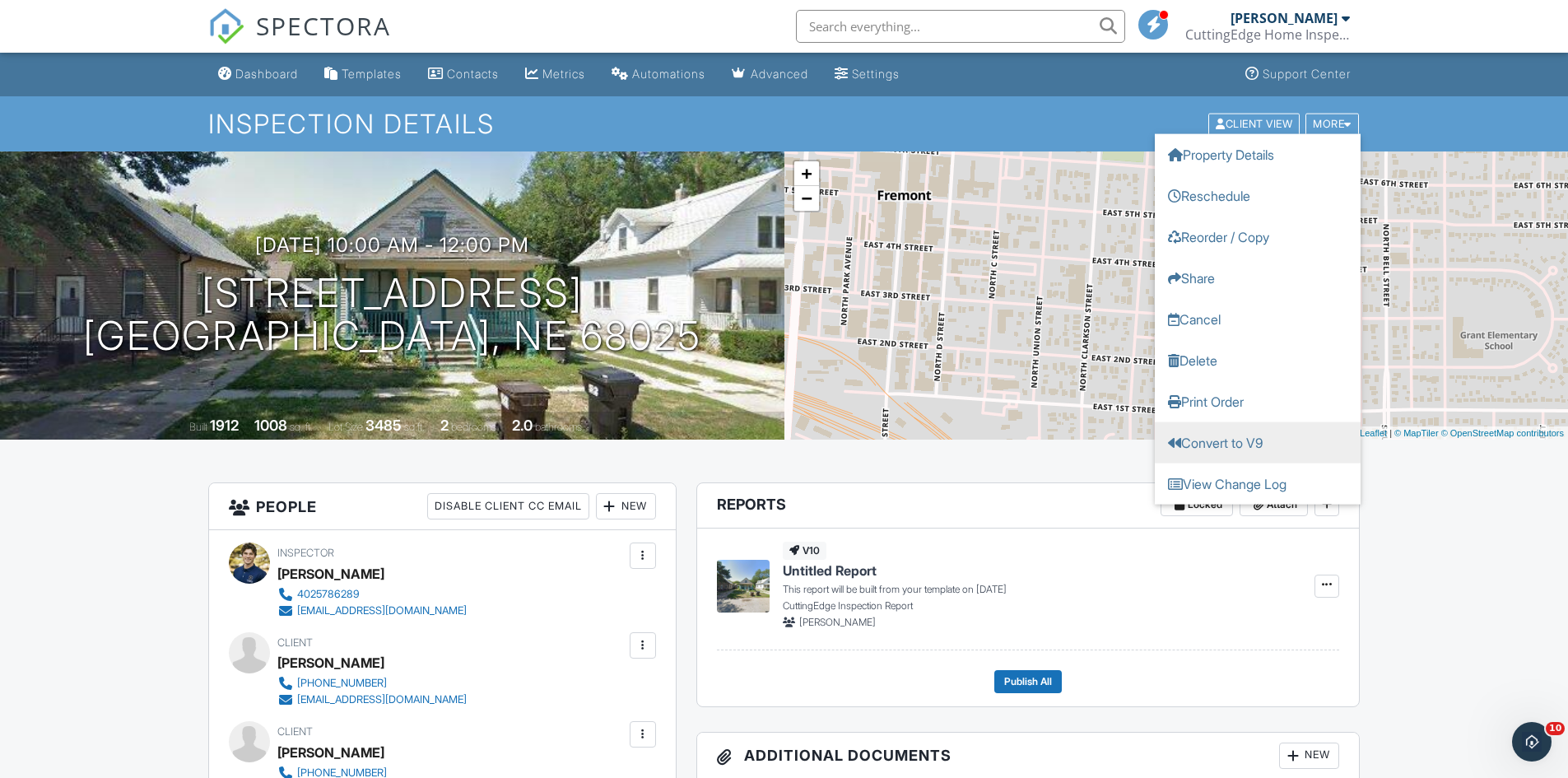
click at [1268, 444] on link "Convert to V9" at bounding box center [1258, 442] width 206 height 42
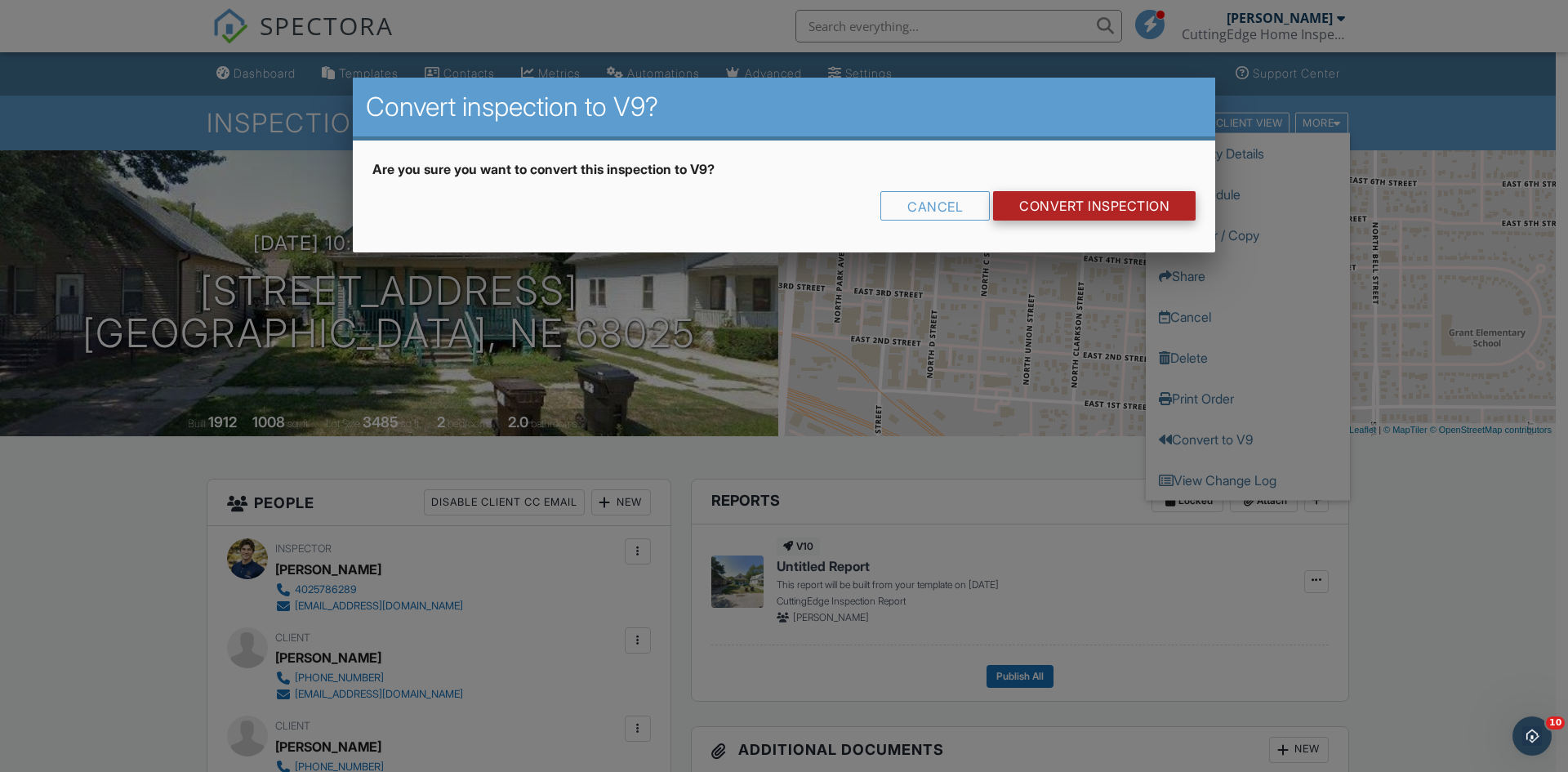
click at [1105, 207] on link "CONVERT INSPECTION" at bounding box center [1095, 205] width 203 height 29
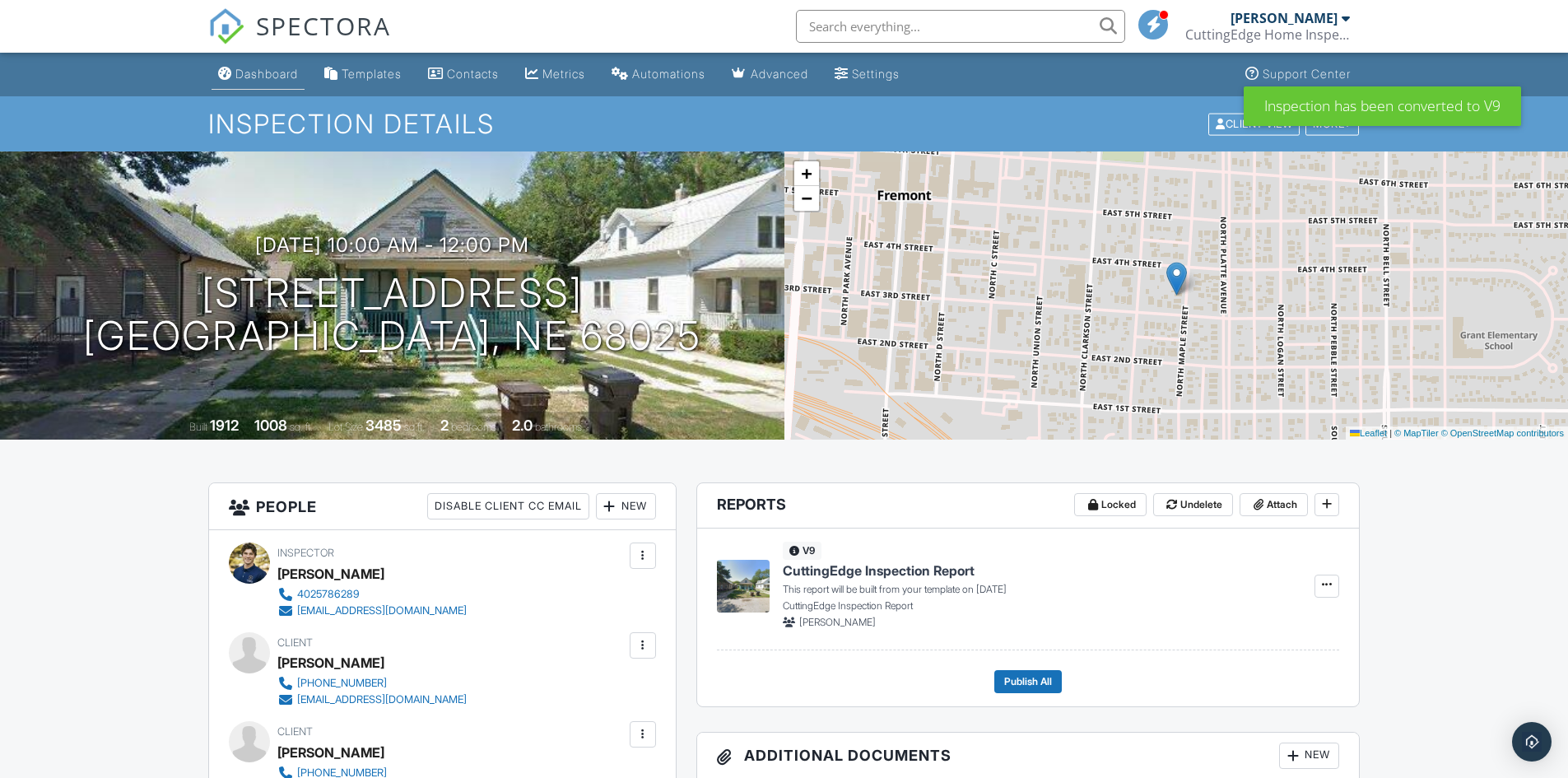
click at [237, 72] on div "Dashboard" at bounding box center [267, 74] width 62 height 14
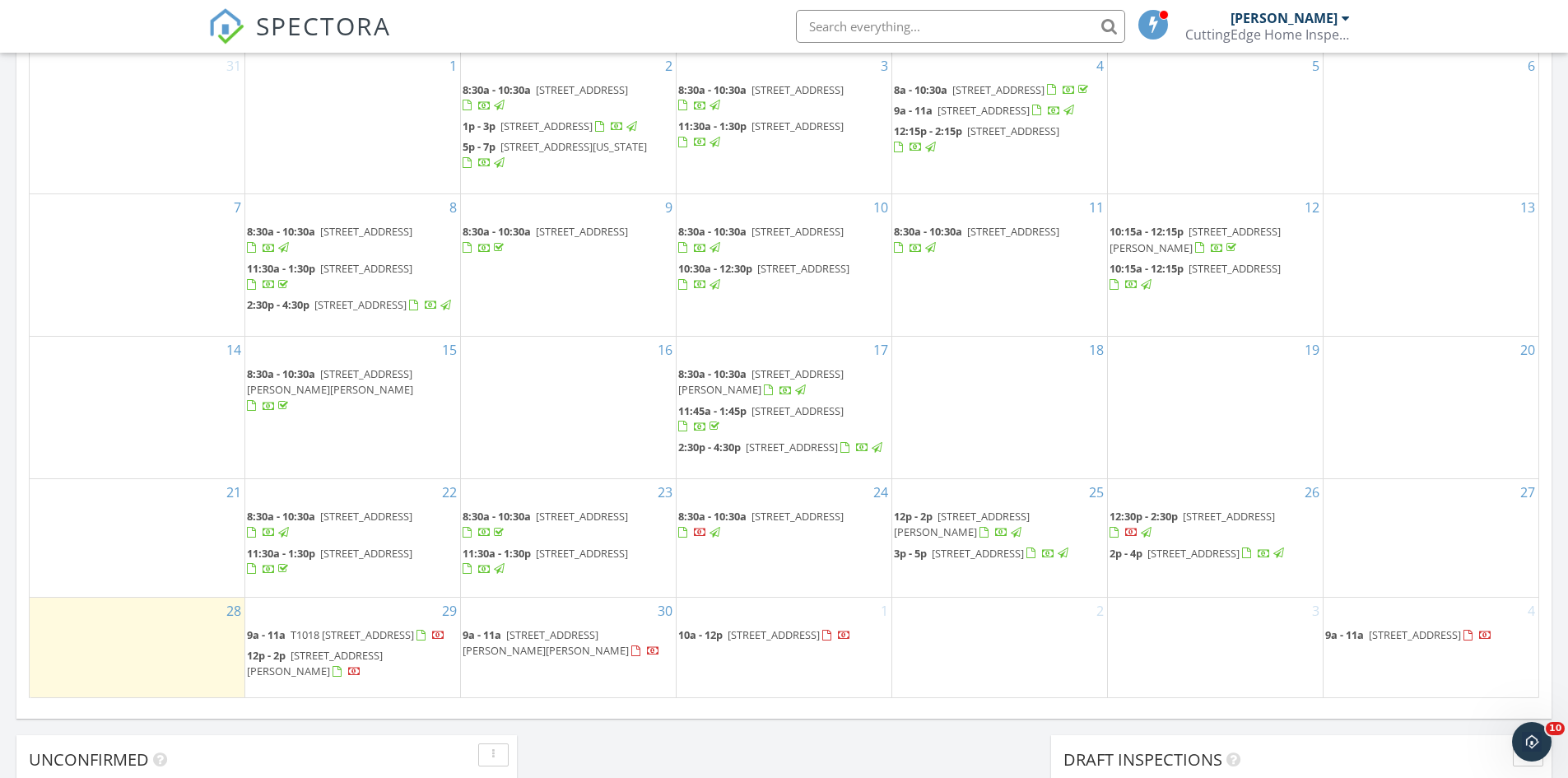
scroll to position [1070, 0]
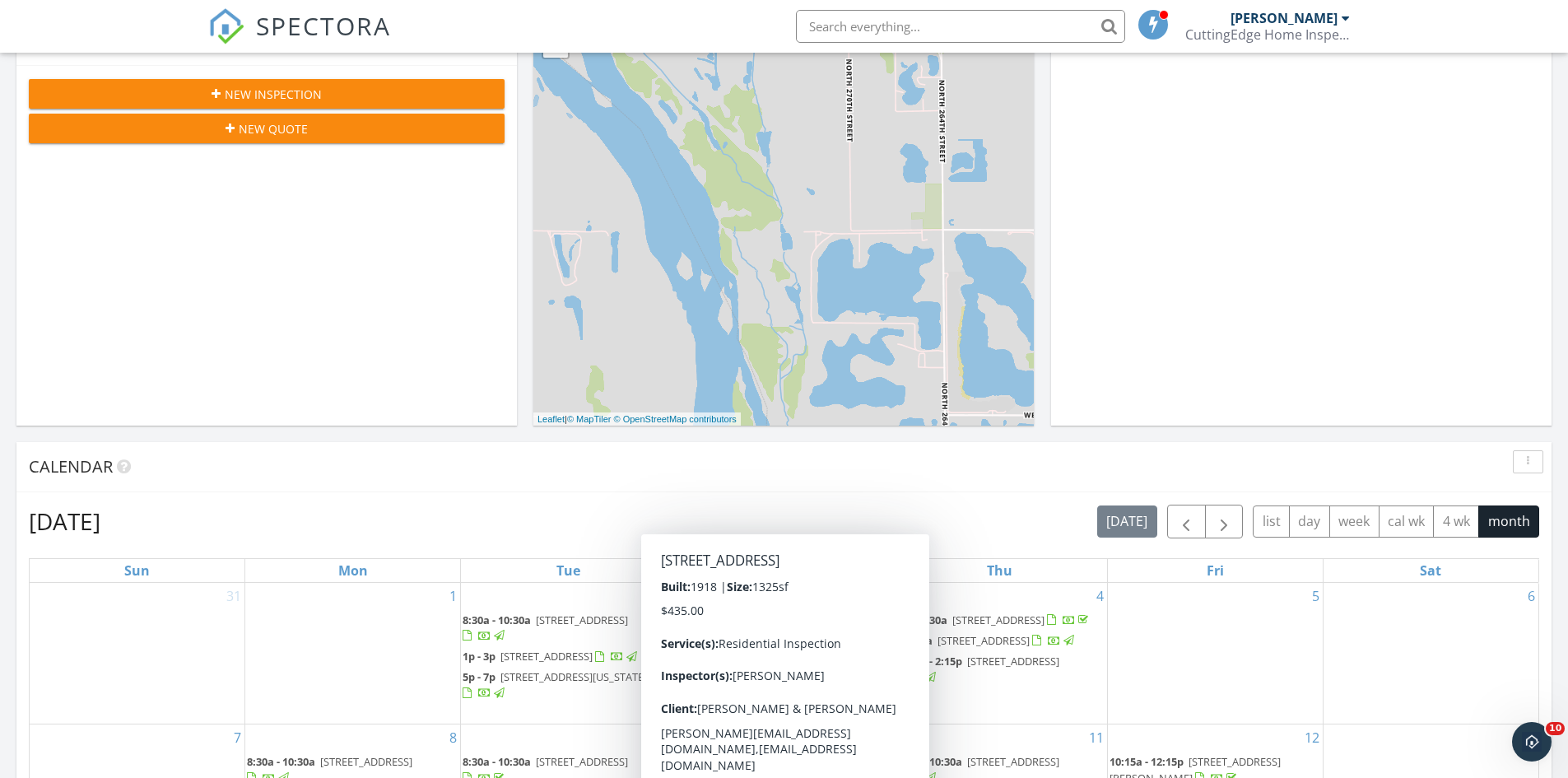
scroll to position [0, 0]
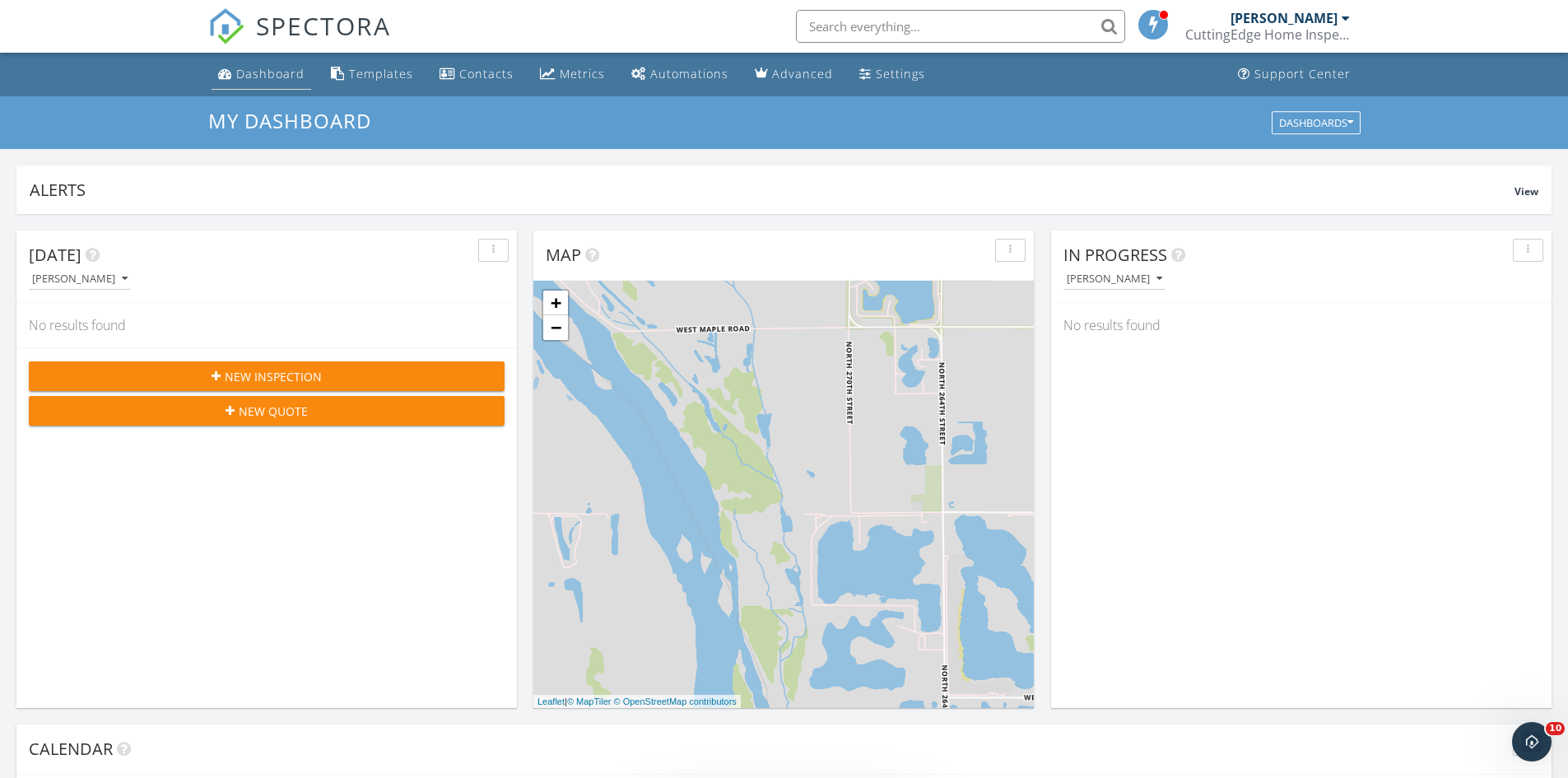
click at [289, 68] on div "Dashboard" at bounding box center [270, 74] width 68 height 16
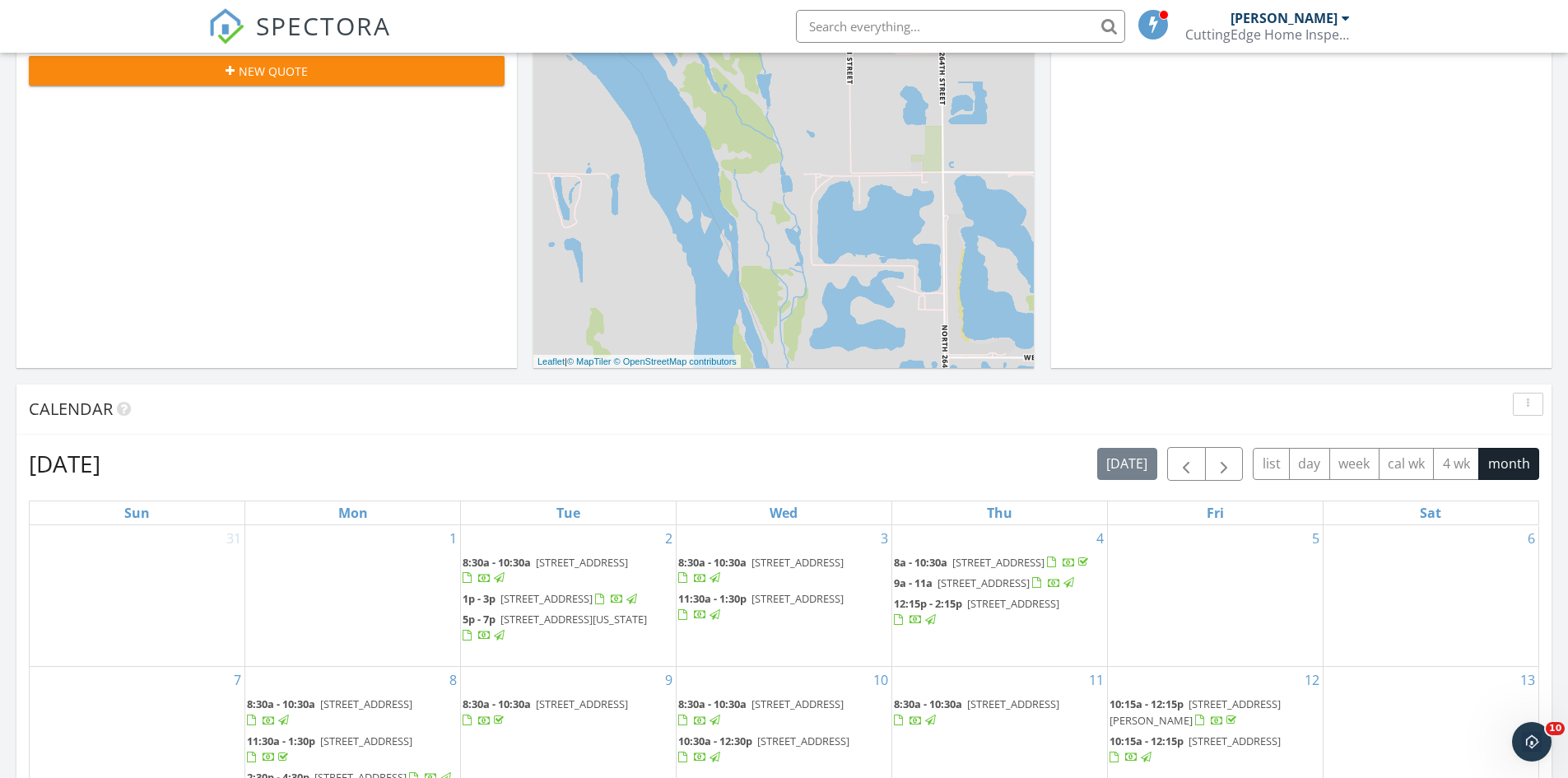
scroll to position [906, 0]
